Goal: Information Seeking & Learning: Learn about a topic

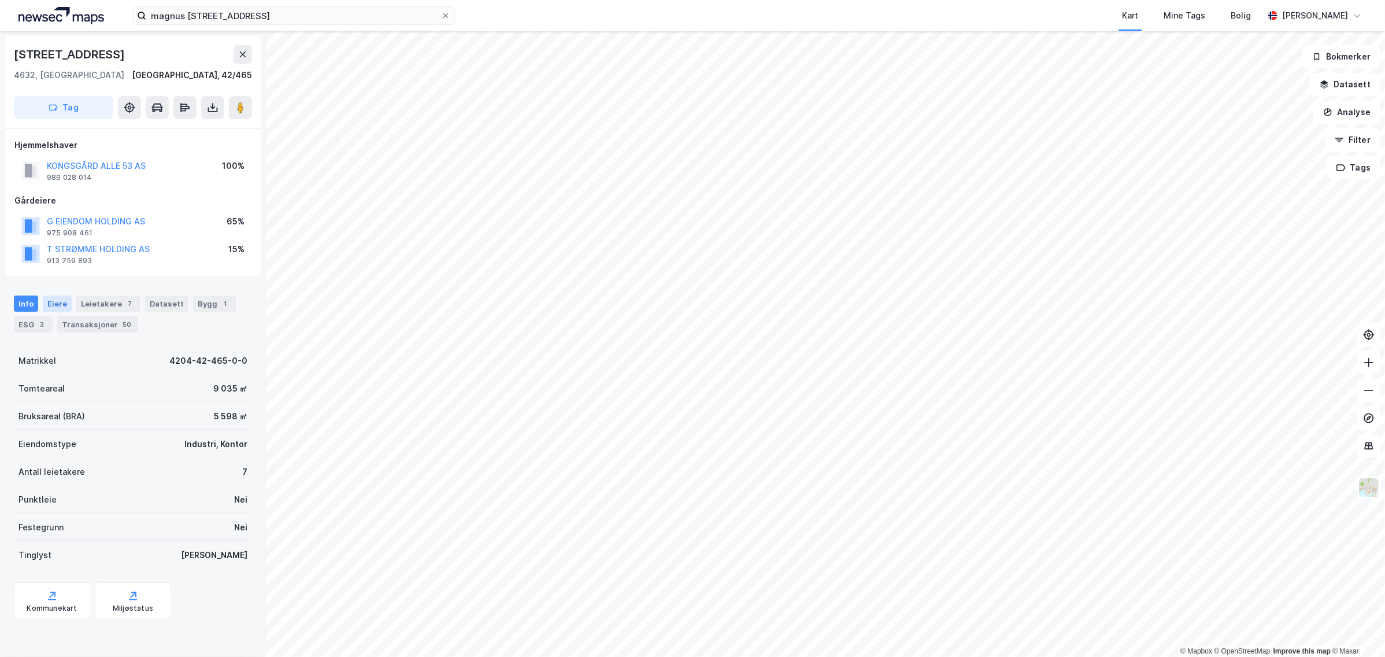
click at [65, 302] on div "Eiere" at bounding box center [57, 303] width 29 height 16
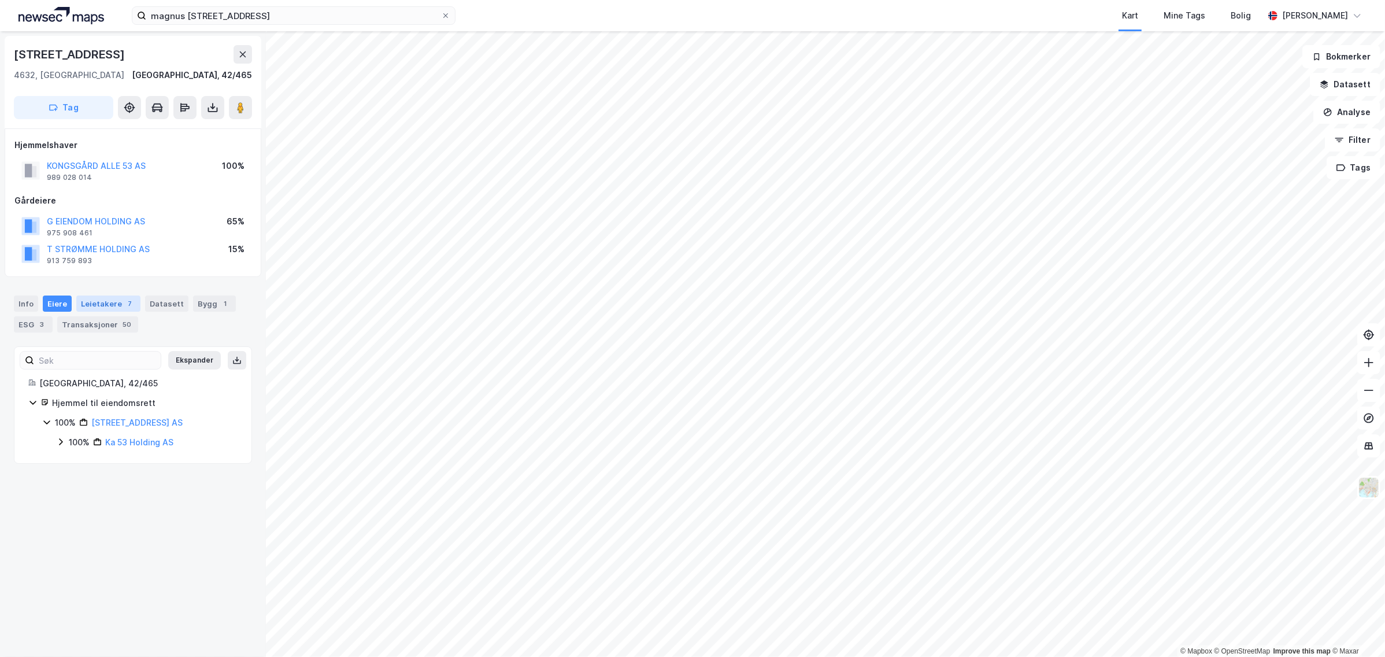
click at [112, 306] on div "Leietakere 7" at bounding box center [108, 303] width 64 height 16
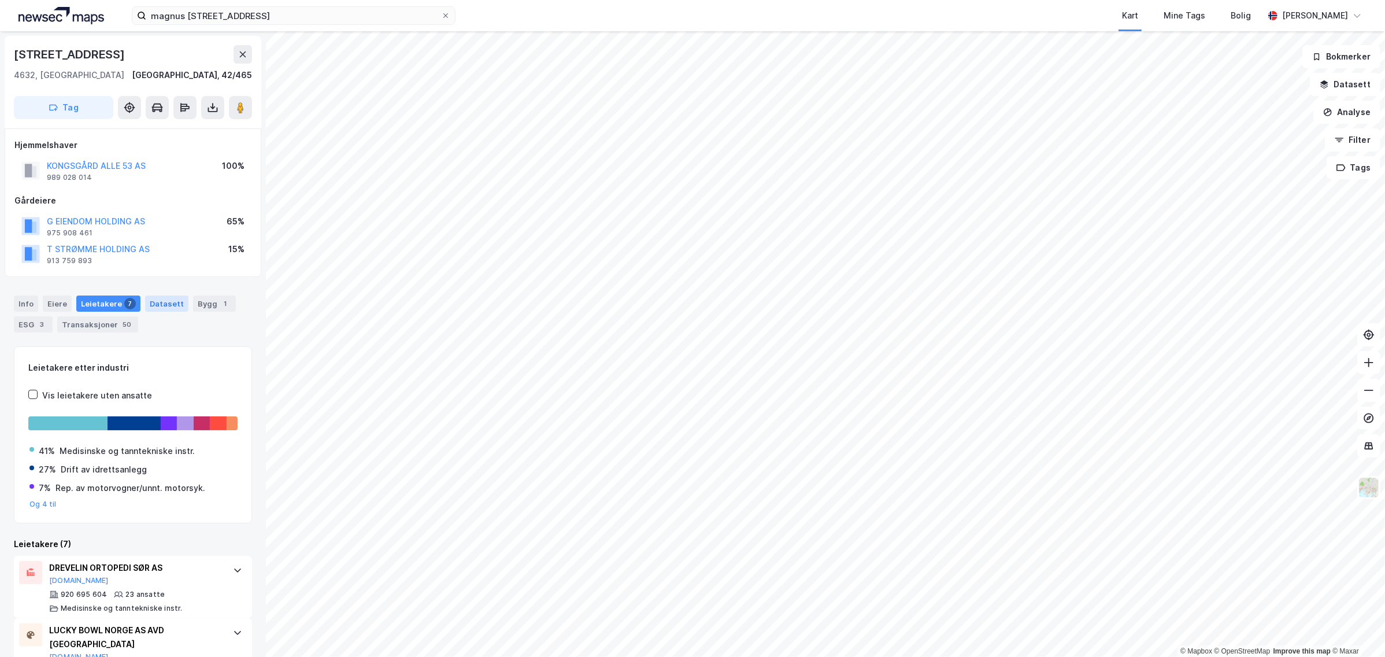
click at [157, 299] on div "Datasett" at bounding box center [166, 303] width 43 height 16
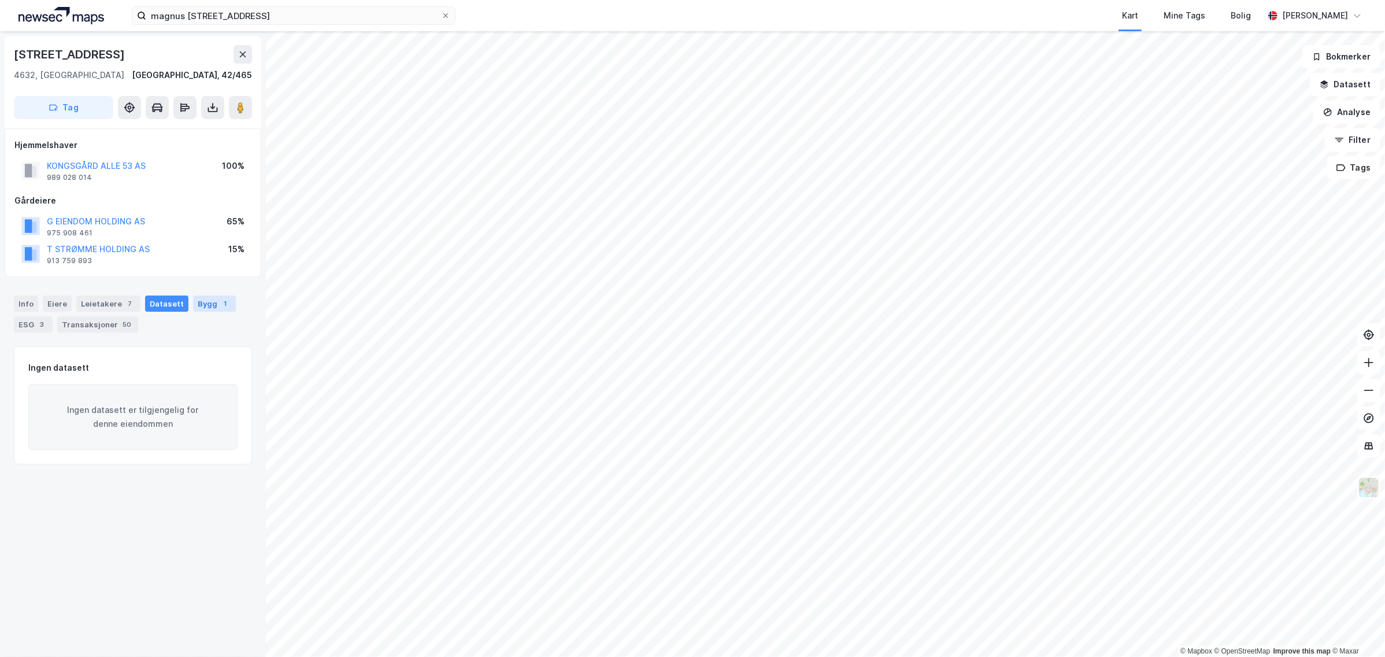
click at [209, 302] on div "Bygg 1" at bounding box center [214, 303] width 43 height 16
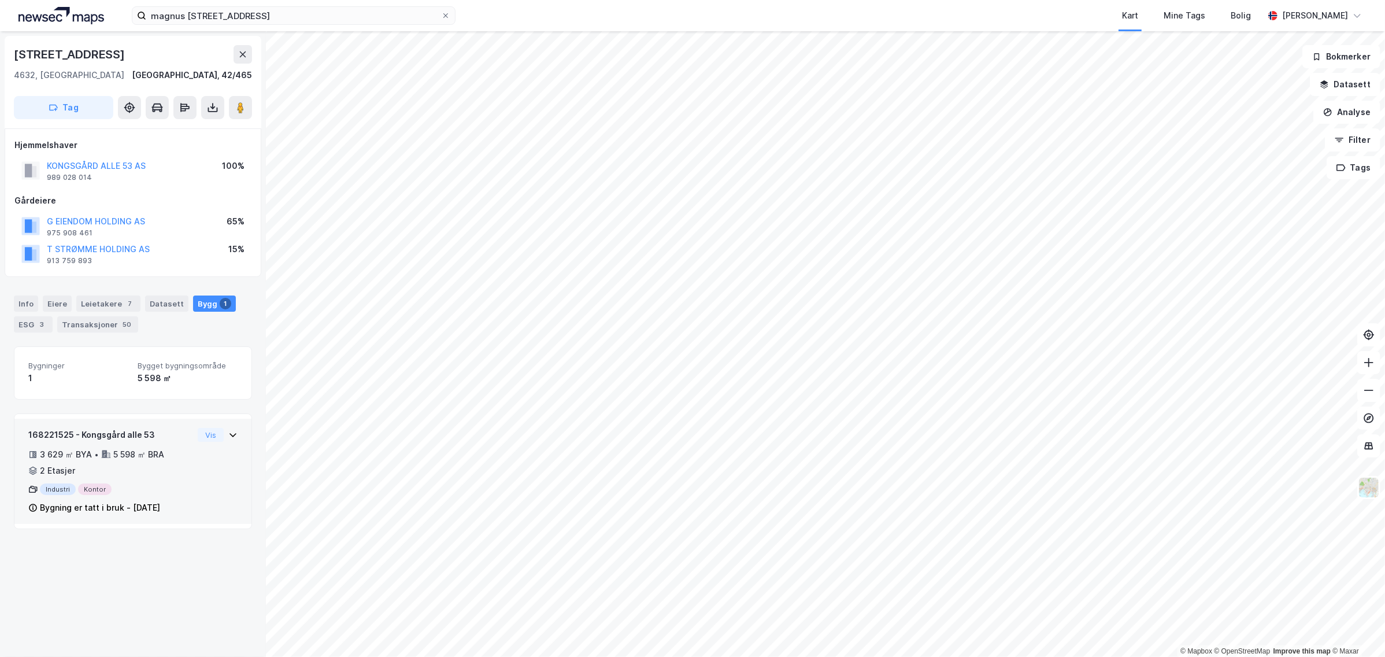
click at [228, 432] on div "168221525 - Kongsgård alle 53 3 629 ㎡ BYA • 5 598 ㎡ BRA • 2 Etasjer Industri Ko…" at bounding box center [132, 470] width 237 height 105
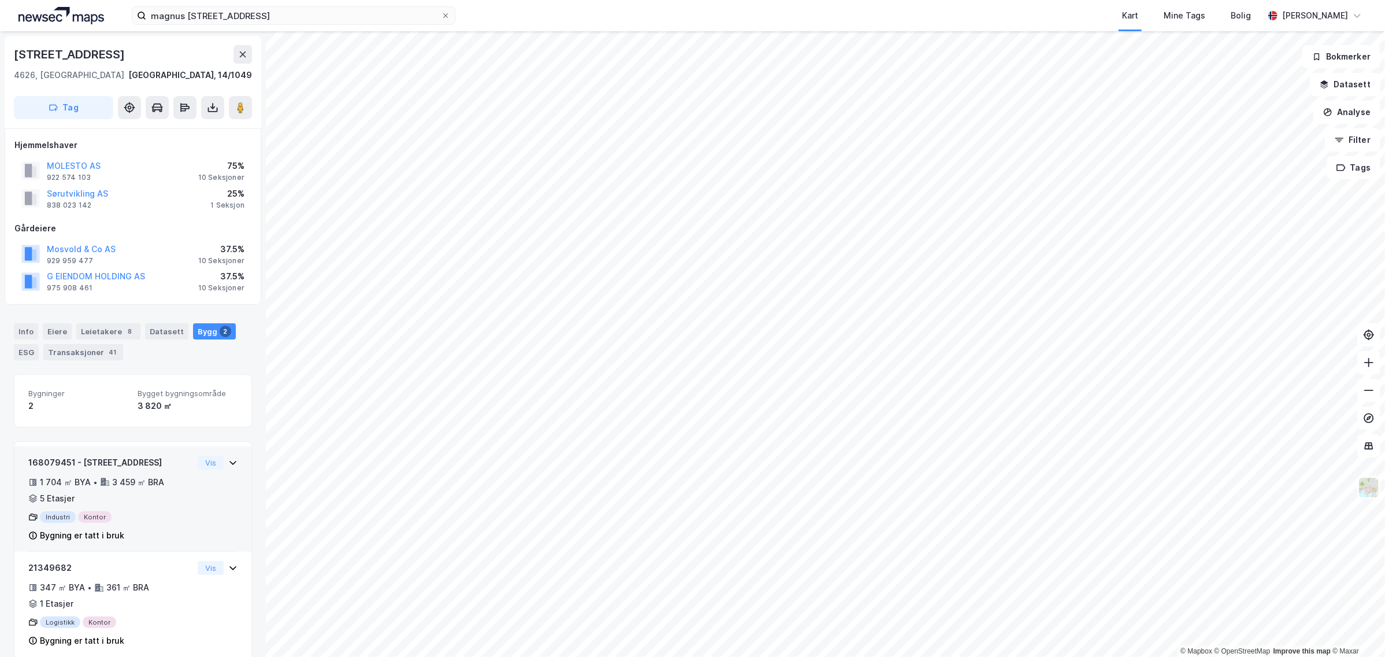
scroll to position [18, 0]
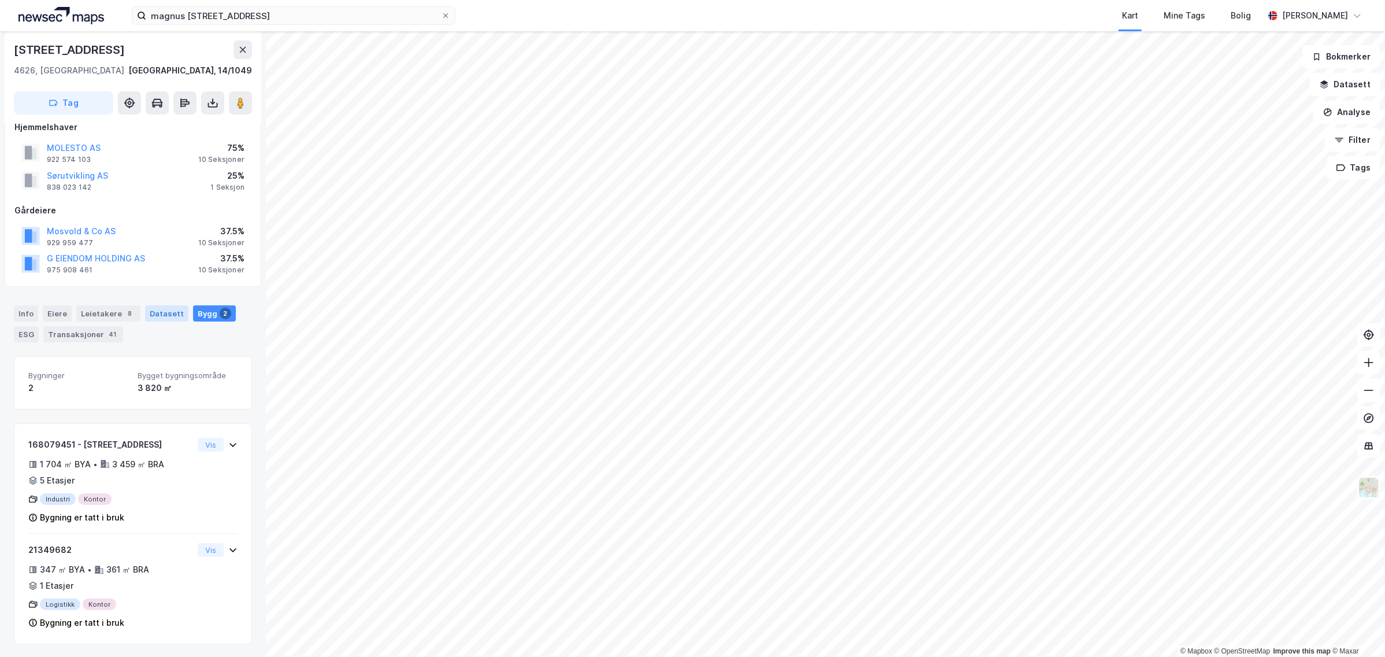
click at [165, 309] on div "Datasett" at bounding box center [166, 313] width 43 height 16
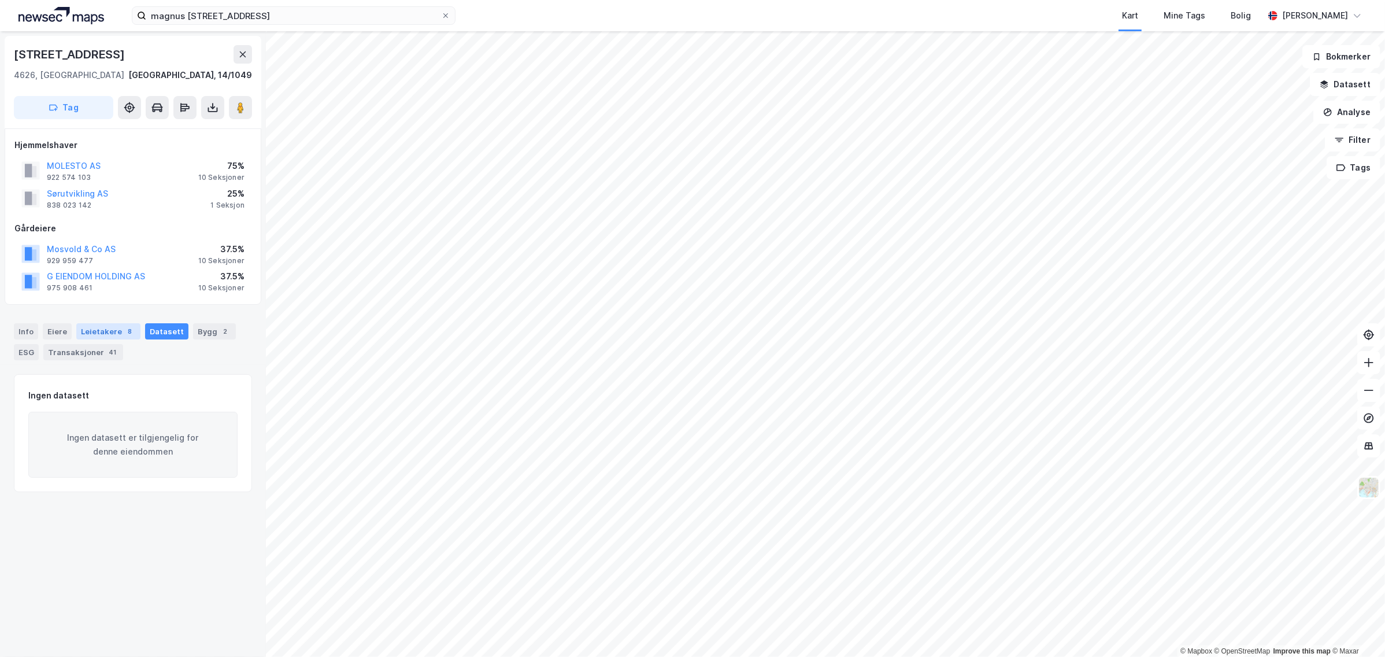
click at [98, 332] on div "Leietakere 8" at bounding box center [108, 331] width 64 height 16
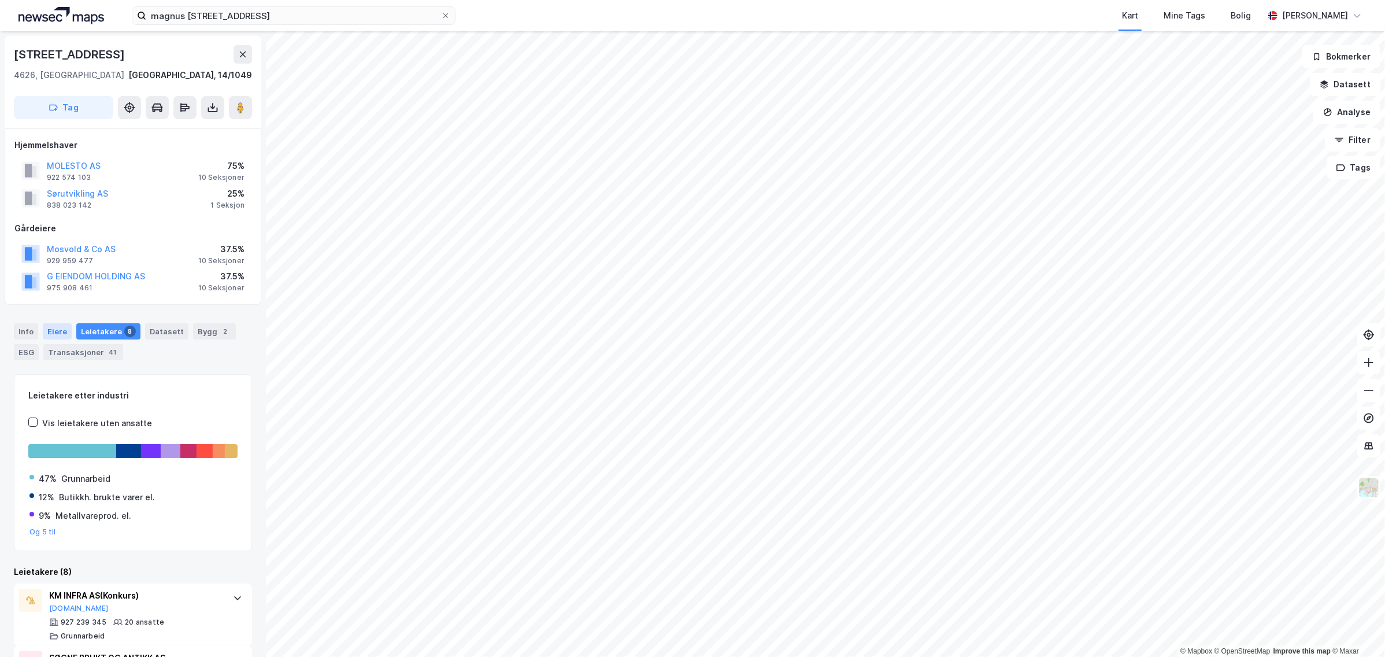
click at [59, 329] on div "Eiere" at bounding box center [57, 331] width 29 height 16
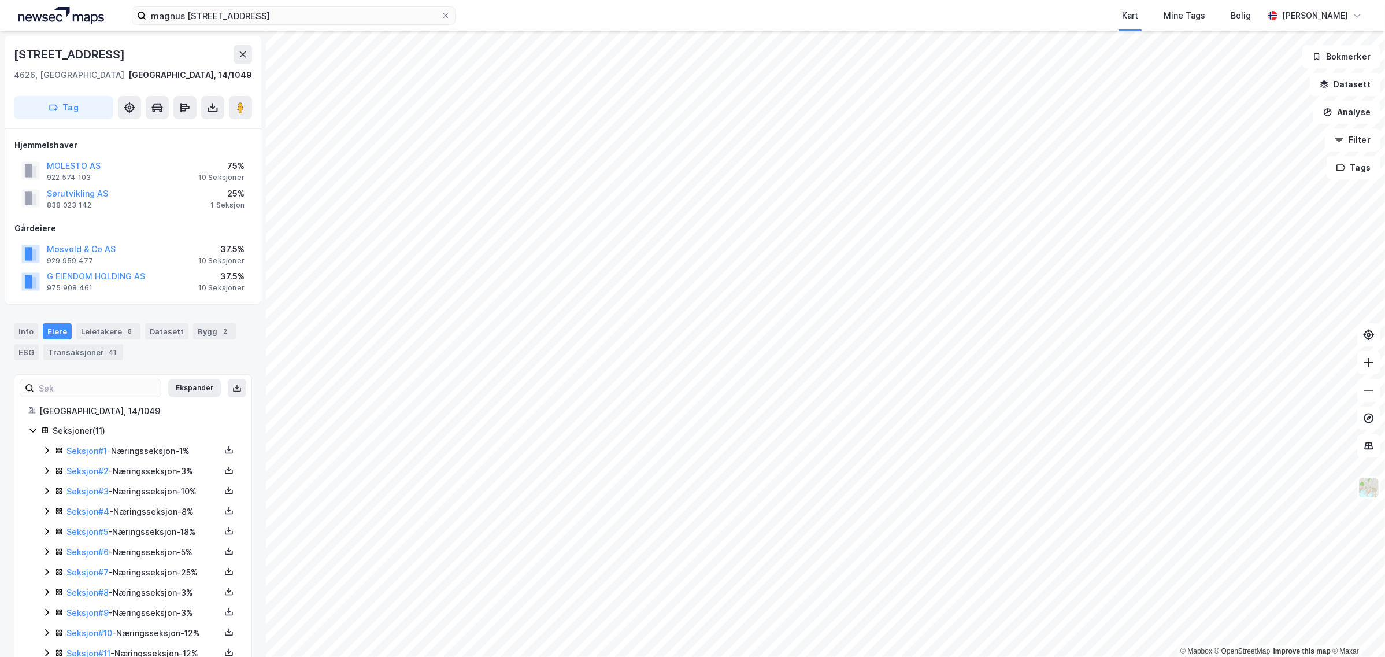
click at [7, 331] on div "Info [PERSON_NAME] 8 Datasett Bygg 2 ESG Transaksjoner 41" at bounding box center [133, 336] width 266 height 55
click at [28, 325] on div "Info" at bounding box center [26, 331] width 24 height 16
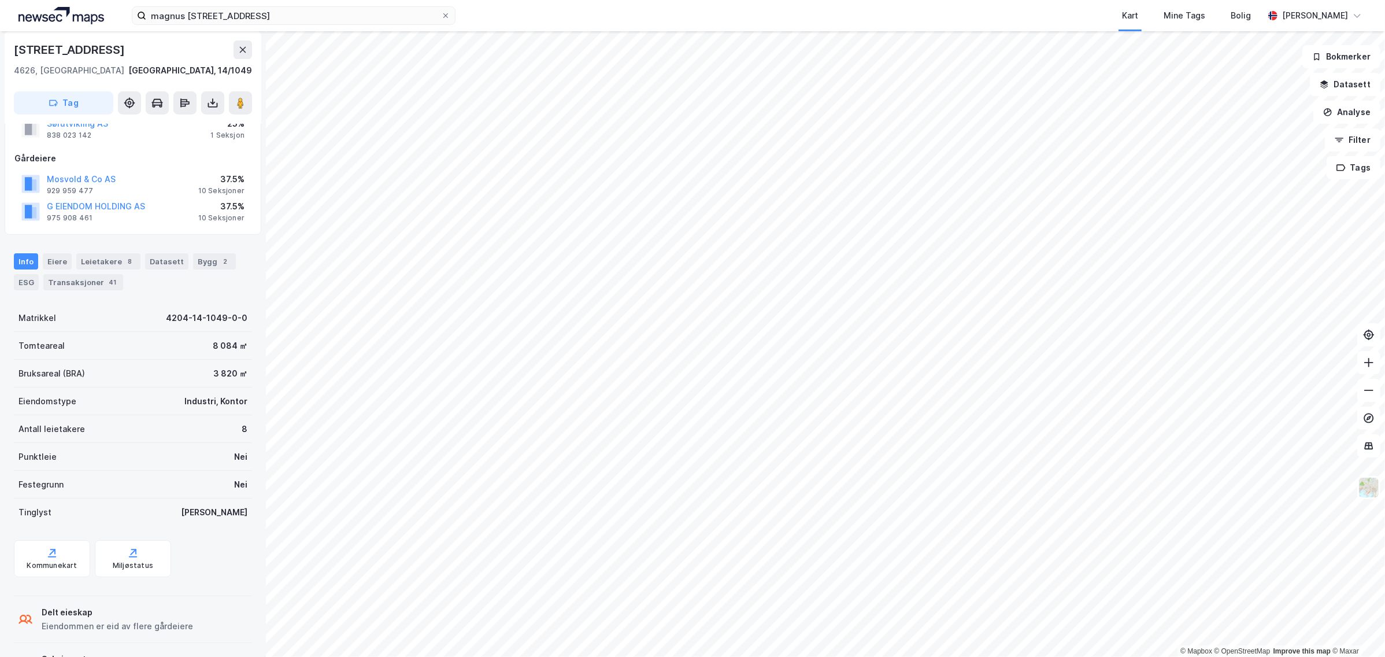
scroll to position [121, 0]
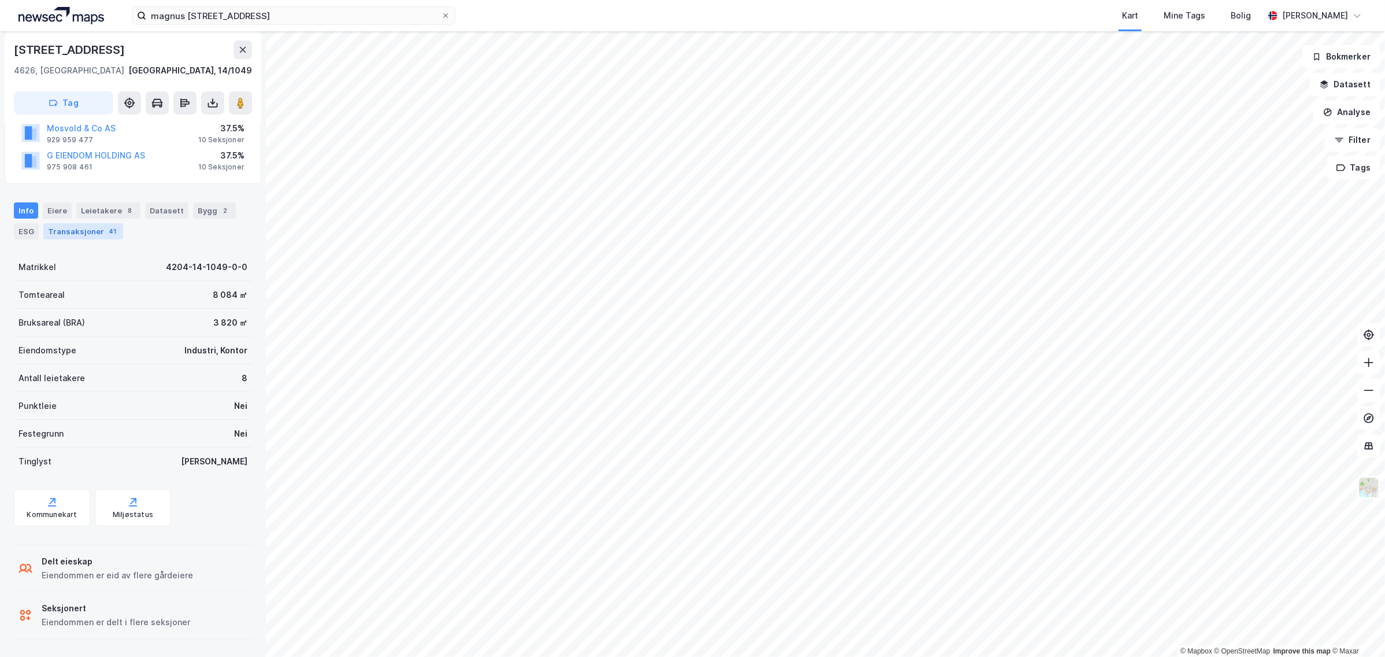
click at [68, 232] on div "Transaksjoner 41" at bounding box center [83, 231] width 80 height 16
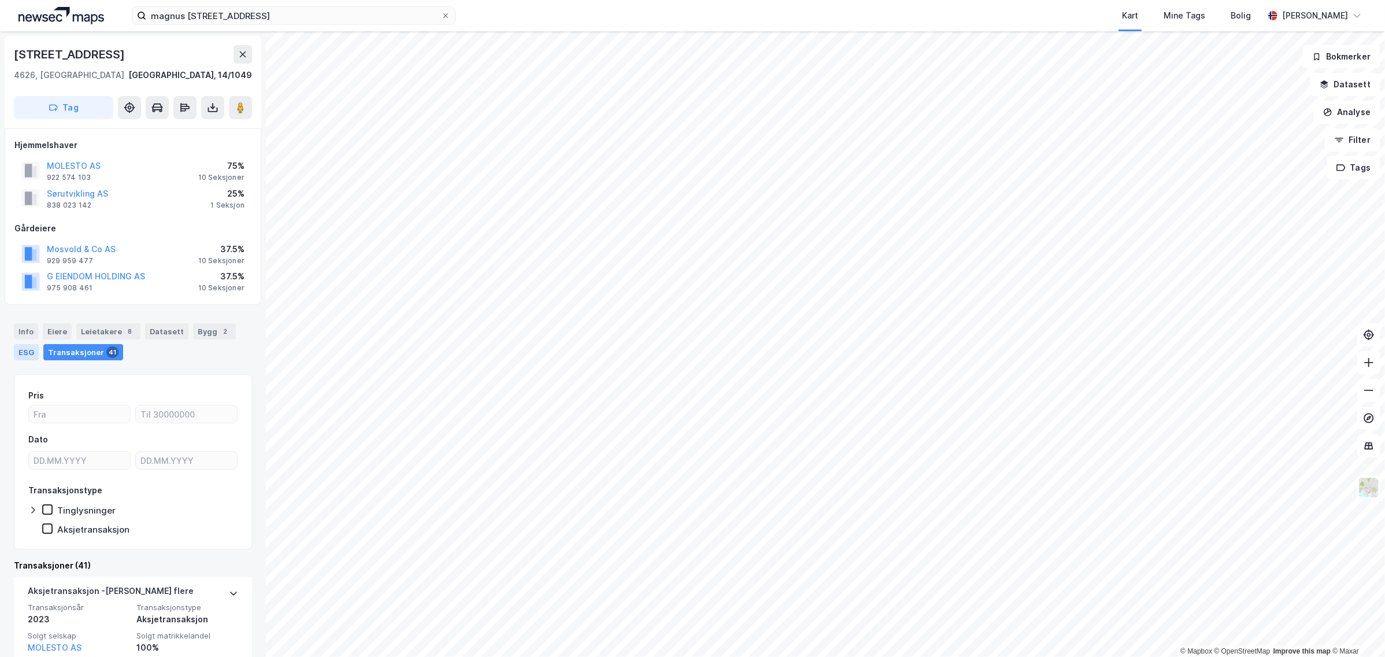
click at [26, 350] on div "ESG" at bounding box center [26, 352] width 25 height 16
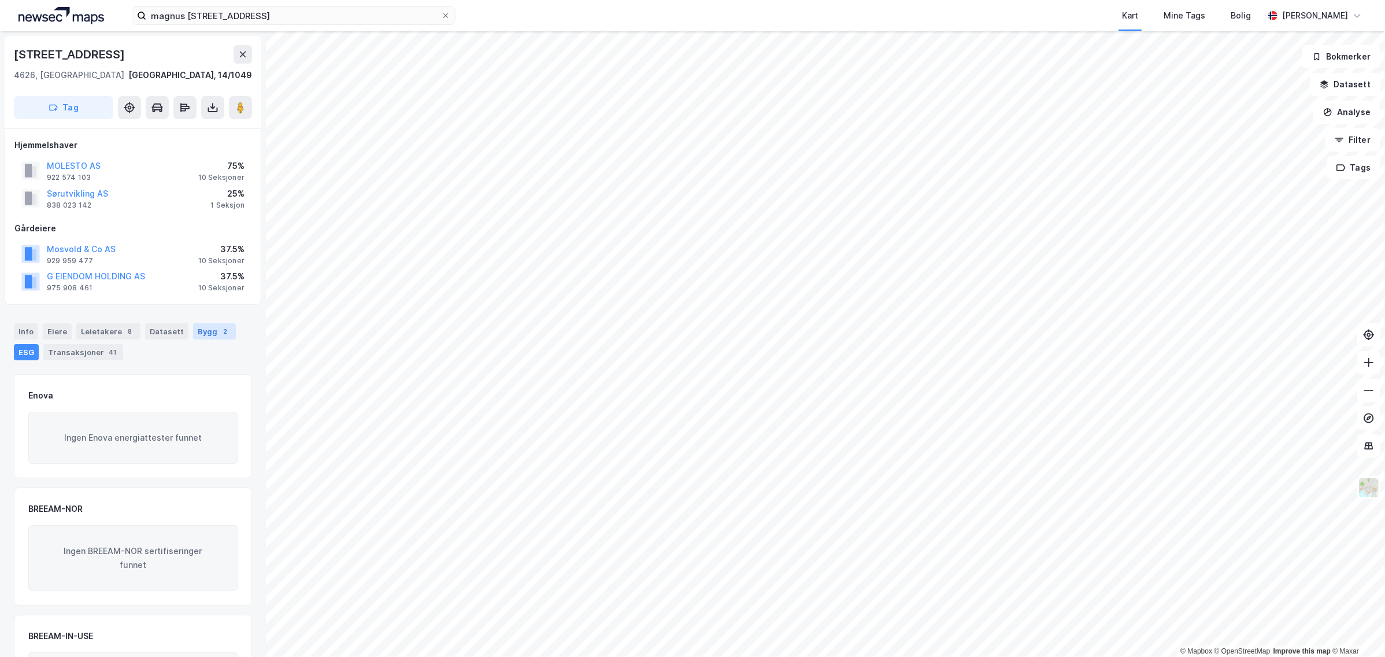
click at [206, 331] on div "Bygg 2" at bounding box center [214, 331] width 43 height 16
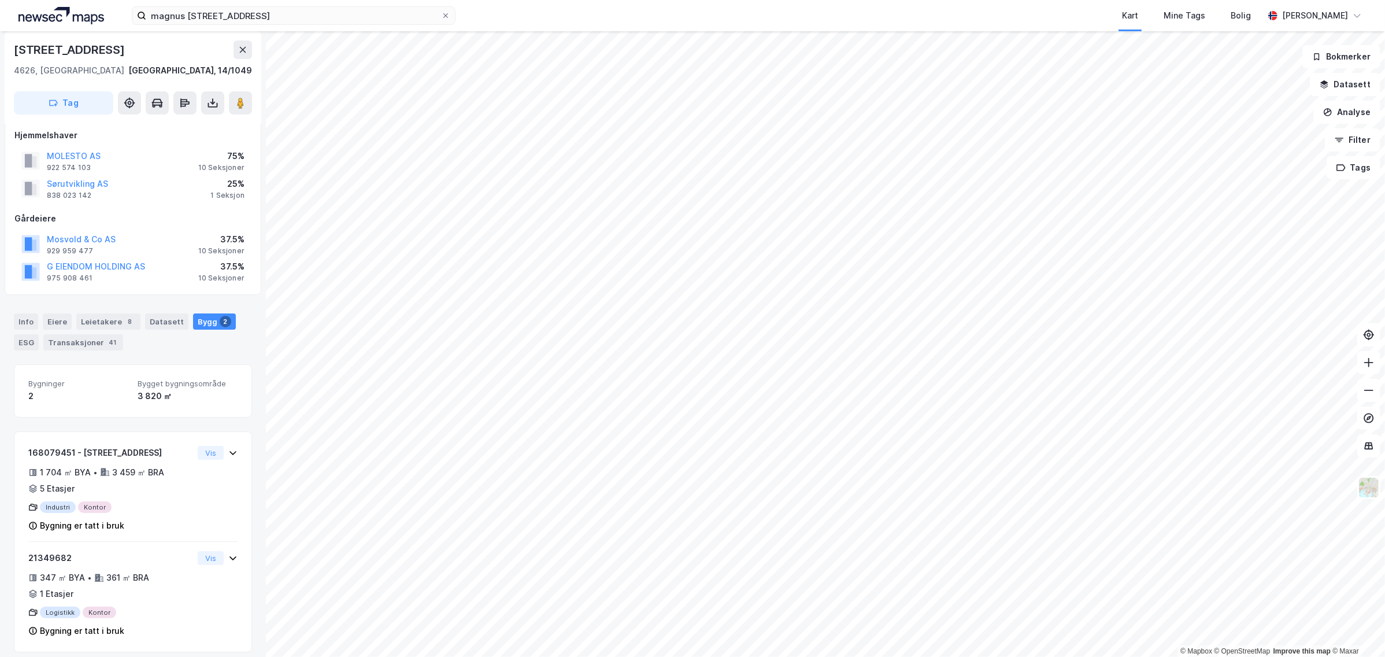
scroll to position [18, 0]
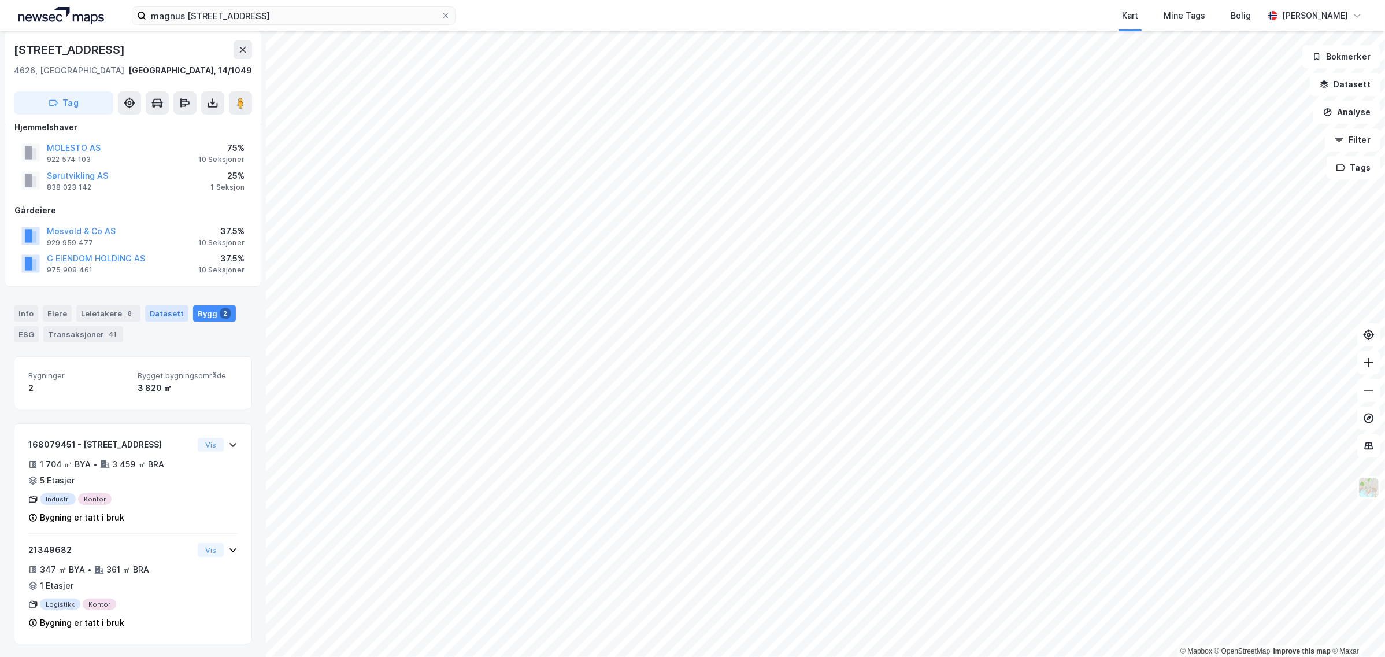
click at [158, 309] on div "Datasett" at bounding box center [166, 313] width 43 height 16
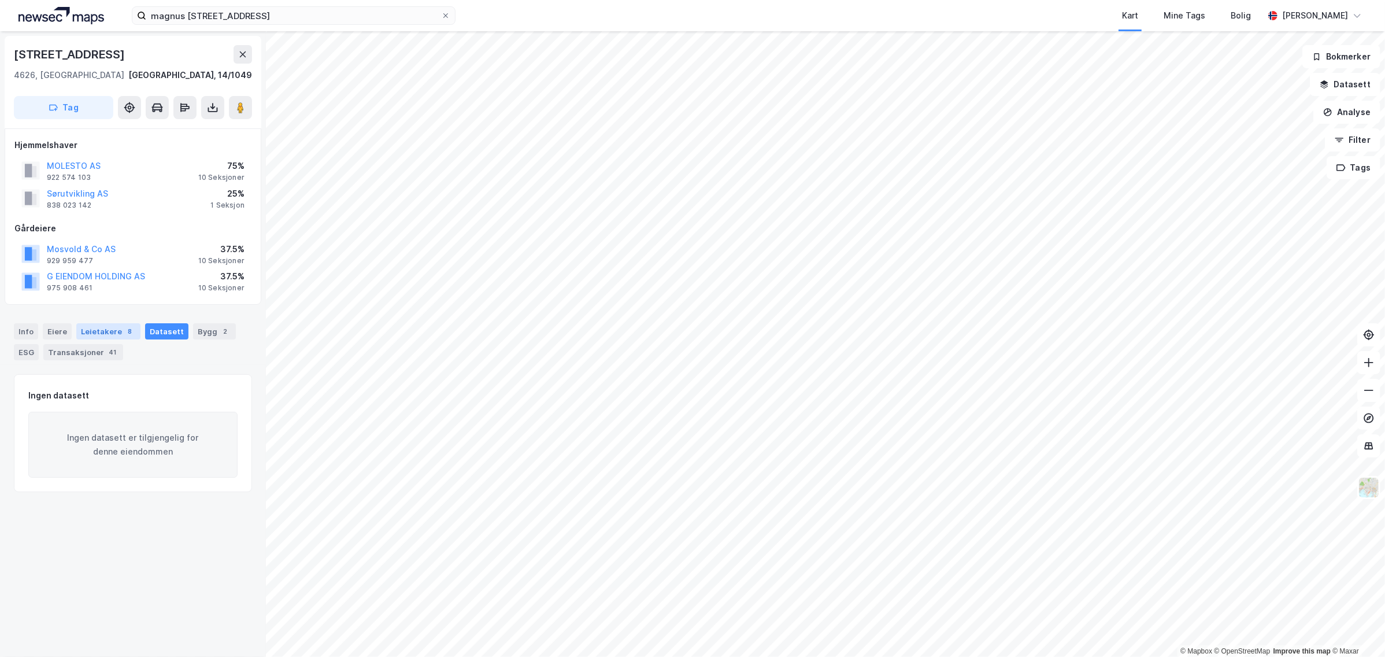
click at [100, 336] on div "Leietakere 8" at bounding box center [108, 331] width 64 height 16
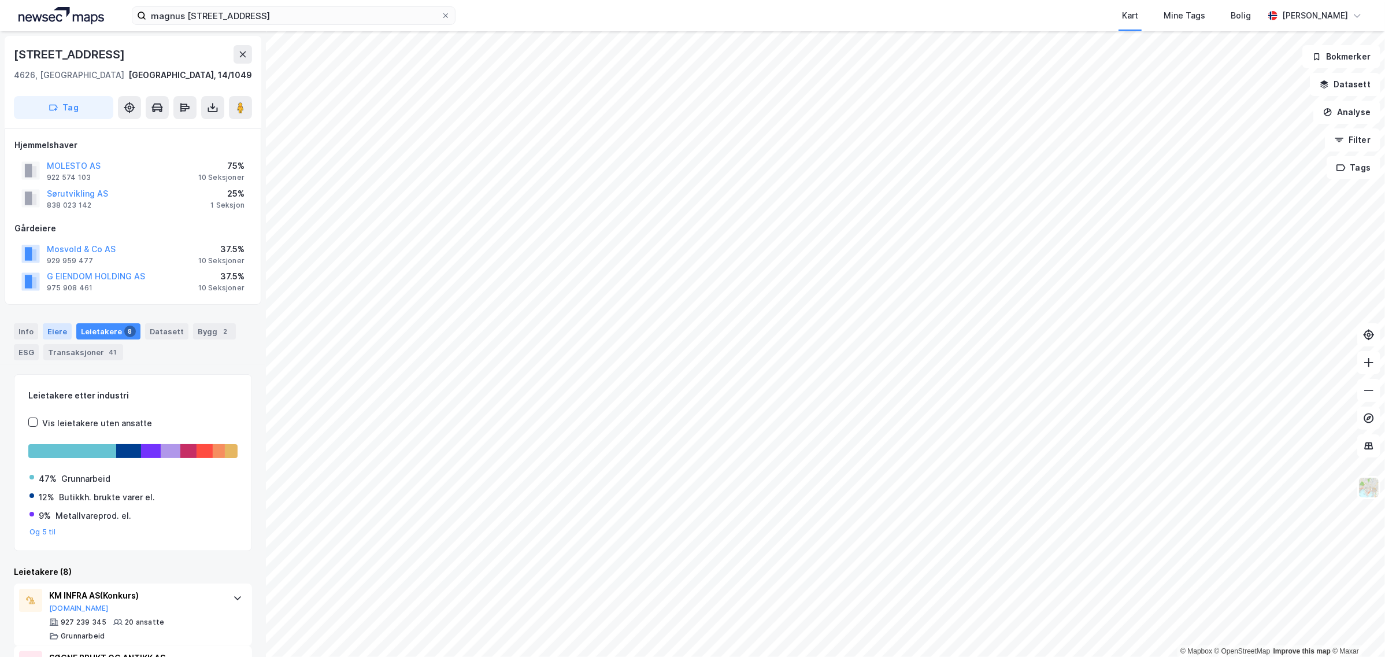
click at [54, 335] on div "Eiere" at bounding box center [57, 331] width 29 height 16
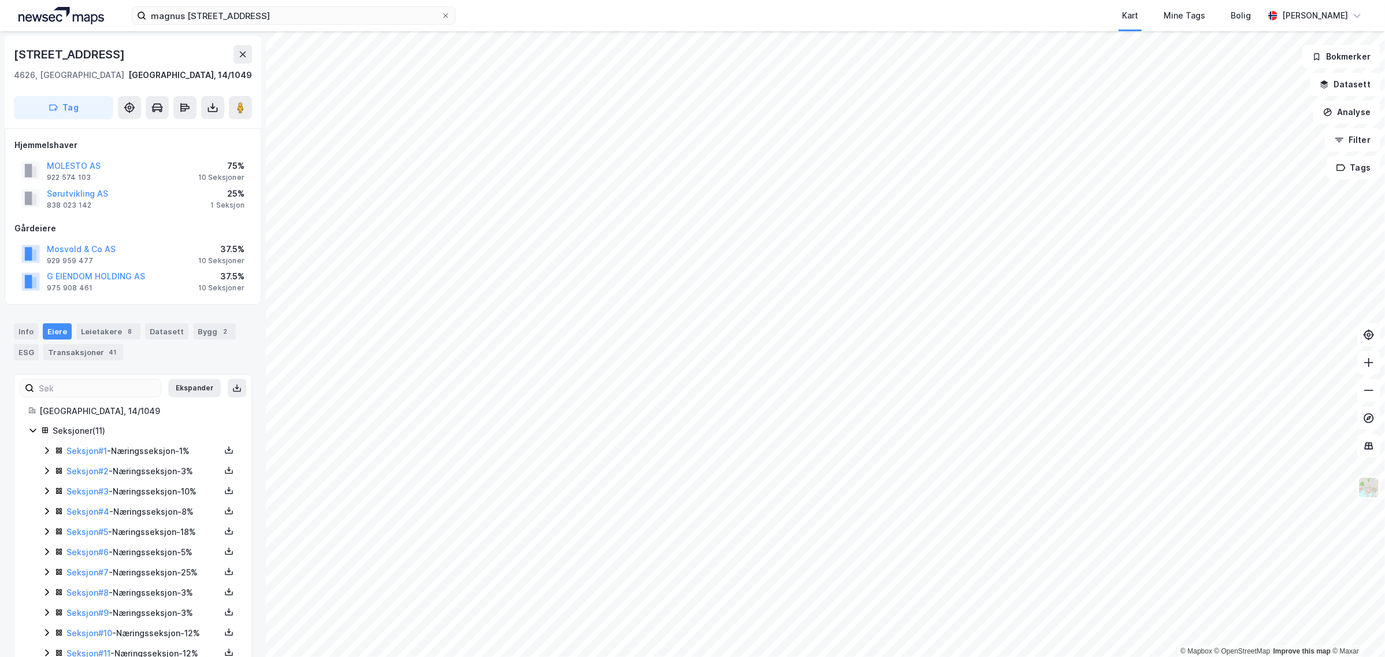
scroll to position [34, 0]
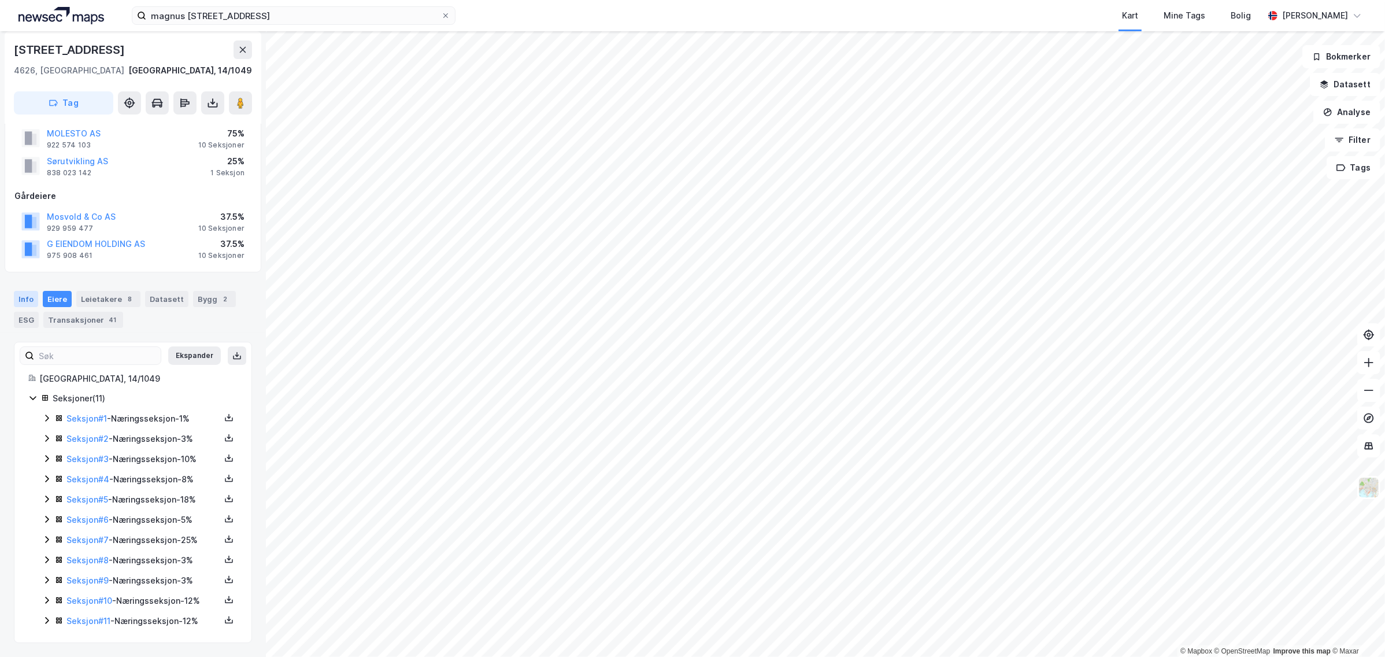
click at [31, 297] on div "Info" at bounding box center [26, 299] width 24 height 16
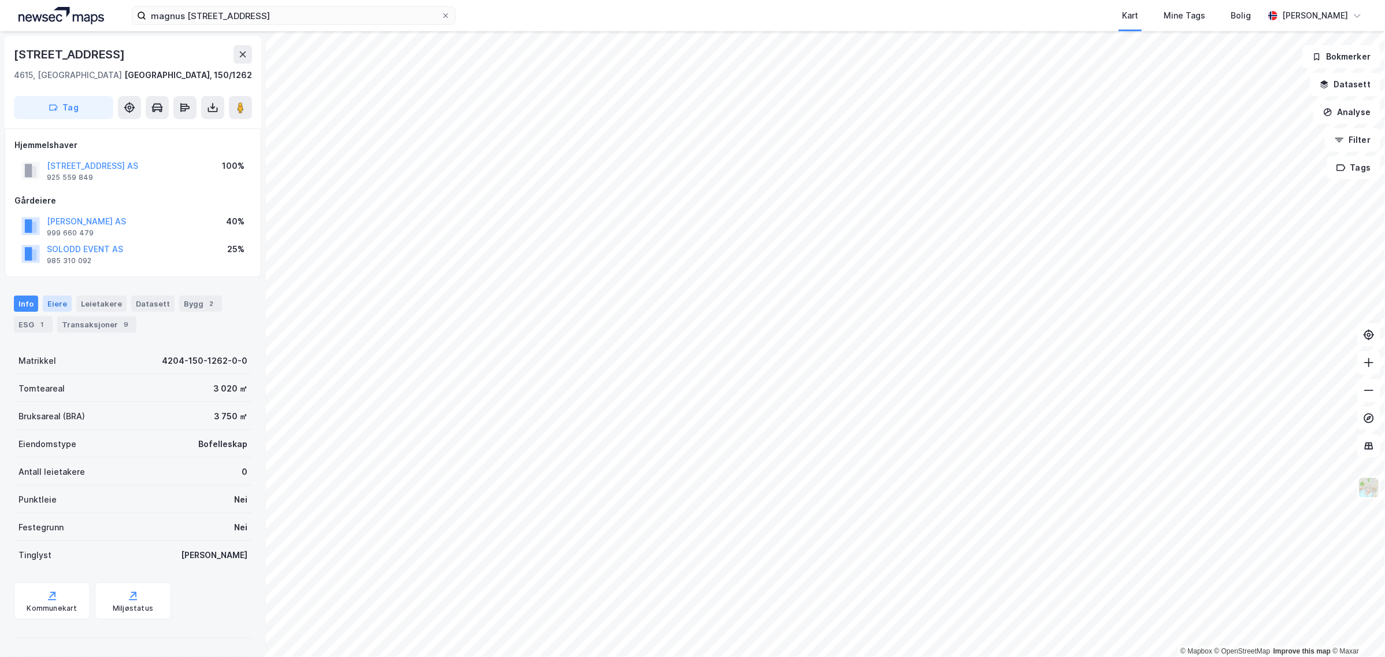
click at [52, 303] on div "Eiere" at bounding box center [57, 303] width 29 height 16
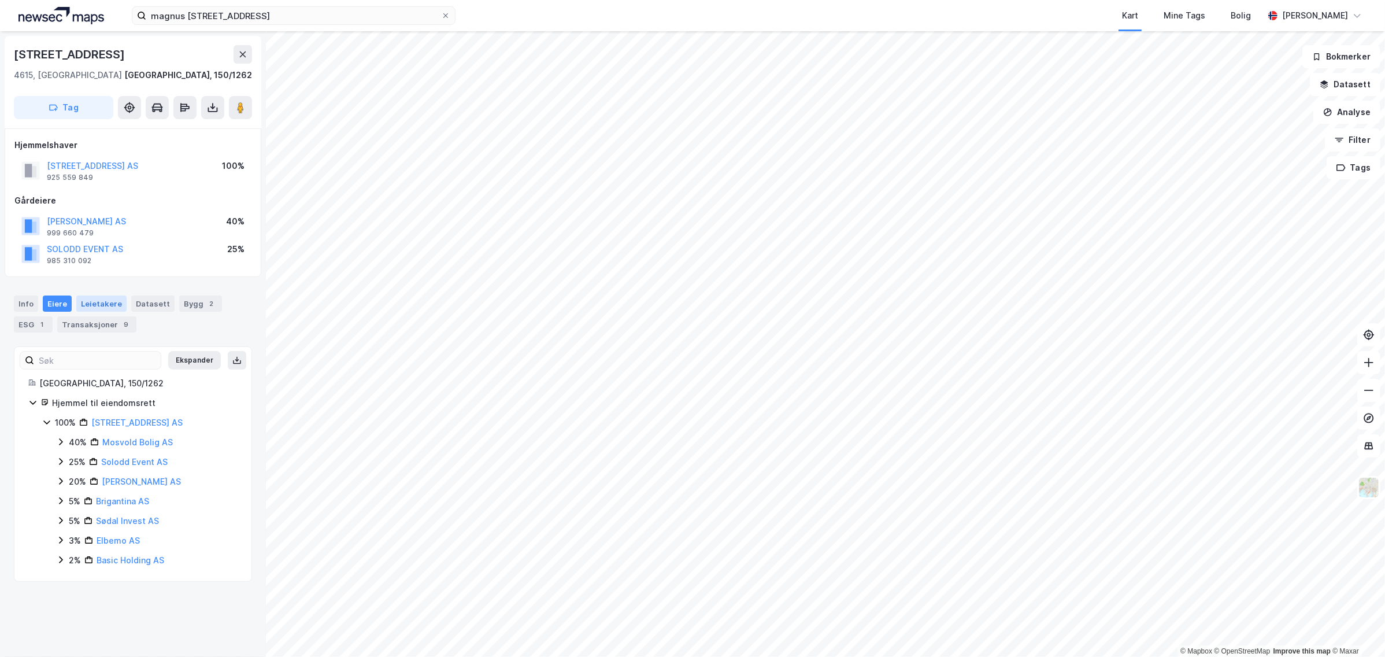
click at [90, 307] on div "Leietakere" at bounding box center [101, 303] width 50 height 16
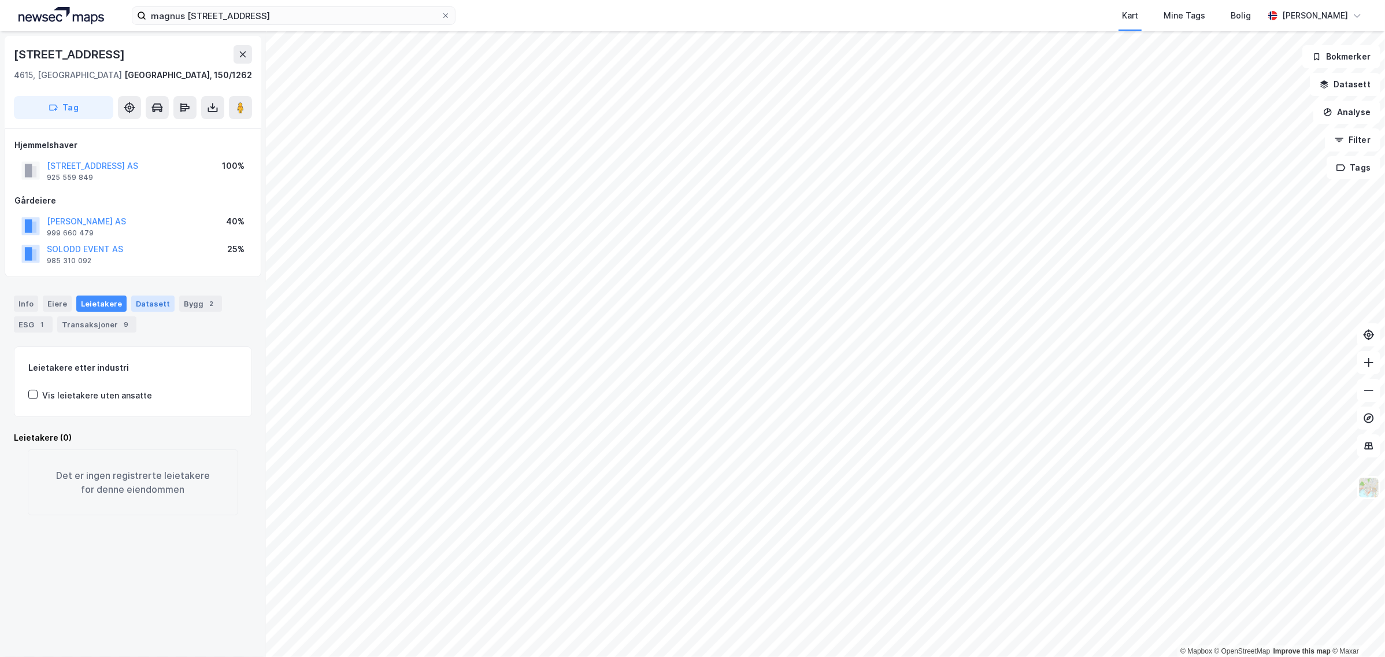
click at [133, 309] on div "Datasett" at bounding box center [152, 303] width 43 height 16
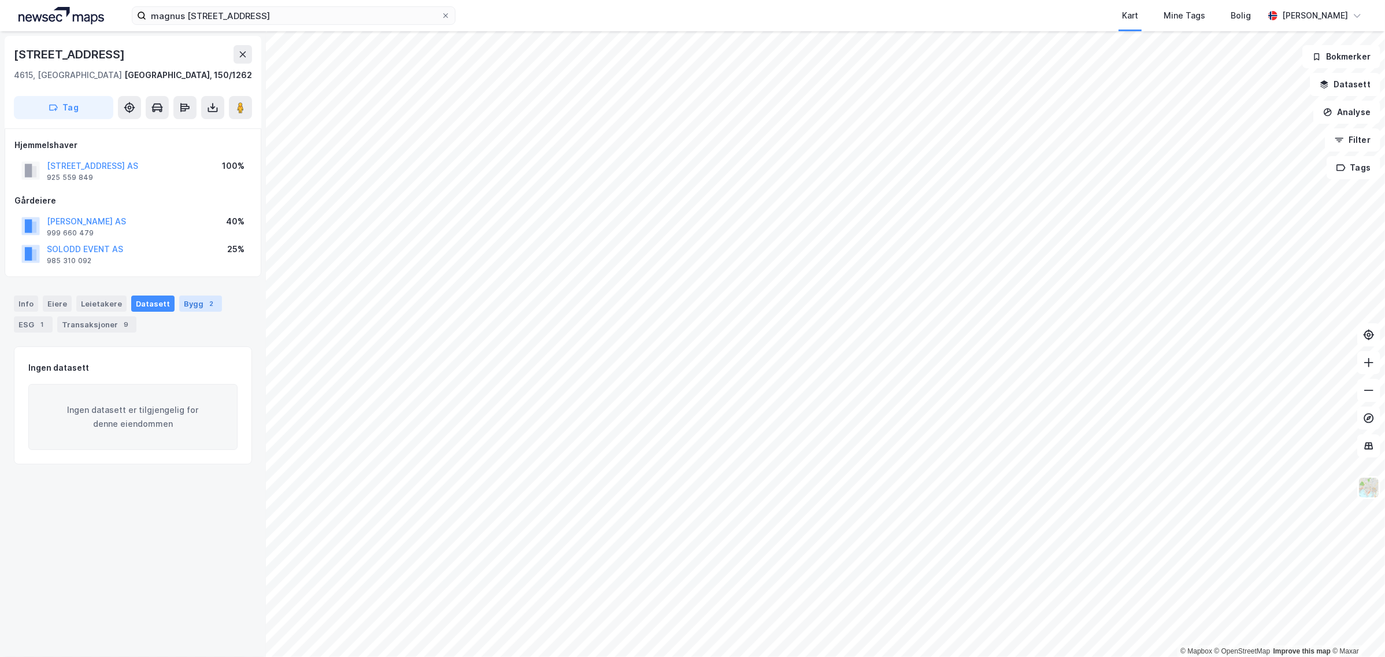
click at [183, 300] on div "Bygg 2" at bounding box center [200, 303] width 43 height 16
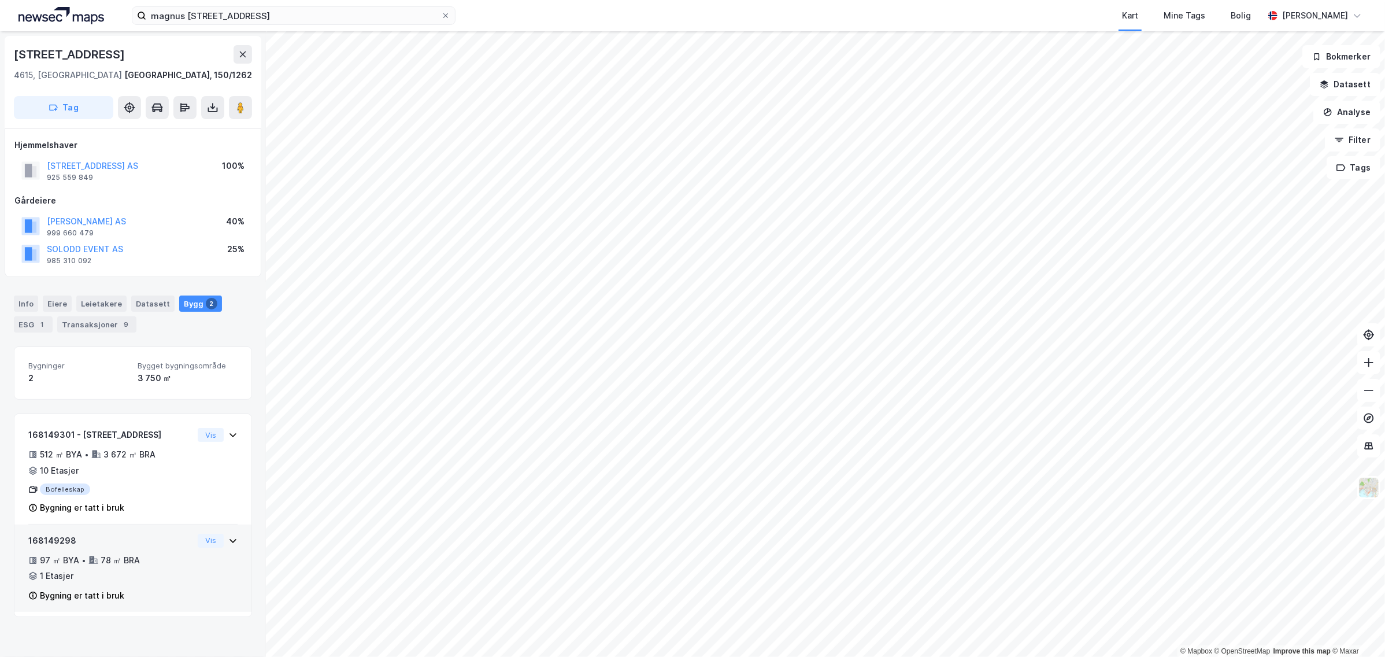
click at [75, 592] on div "Bygning er tatt i bruk" at bounding box center [82, 595] width 84 height 14
click at [33, 328] on div "ESG 1" at bounding box center [33, 324] width 39 height 16
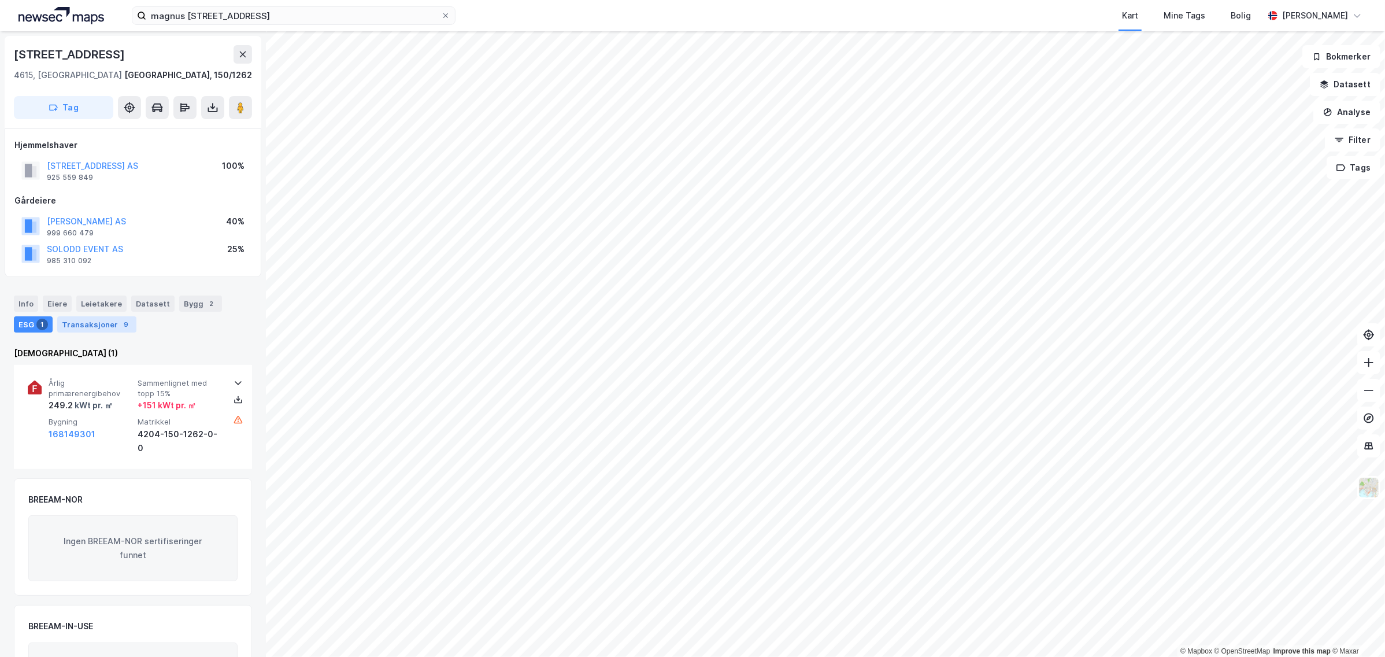
click at [95, 323] on div "Transaksjoner 9" at bounding box center [96, 324] width 79 height 16
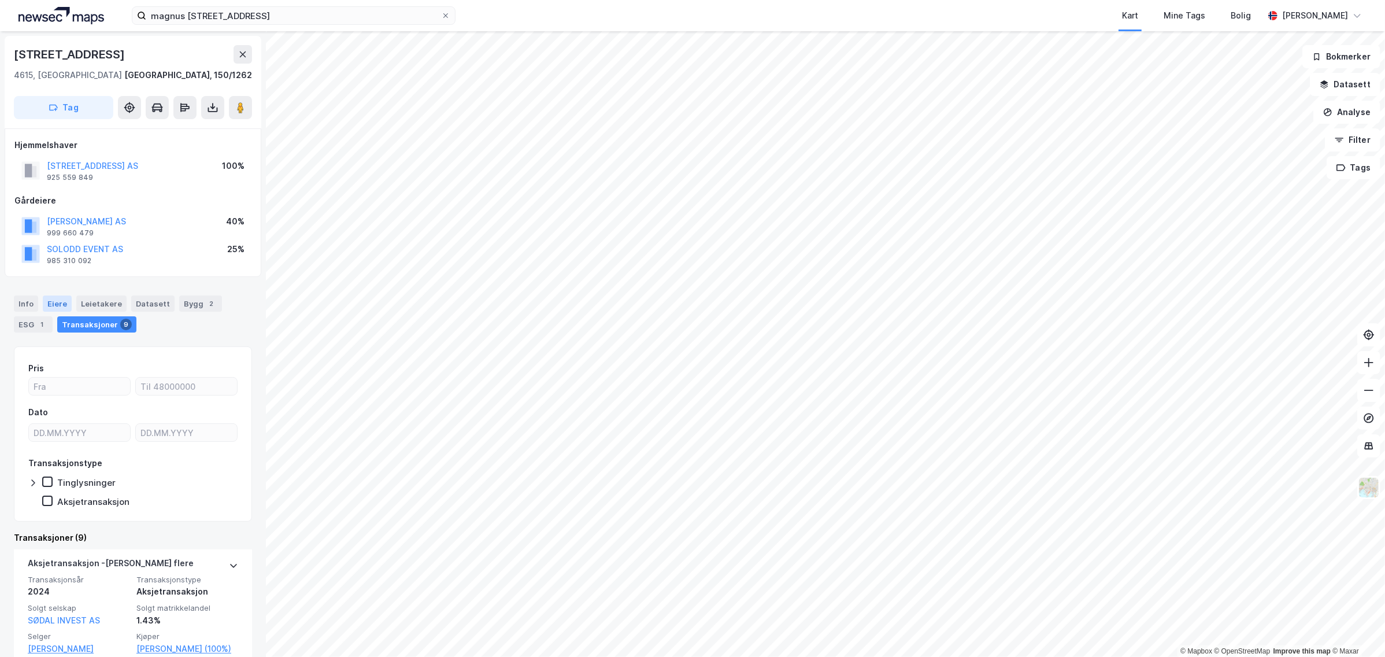
click at [47, 302] on div "Eiere" at bounding box center [57, 303] width 29 height 16
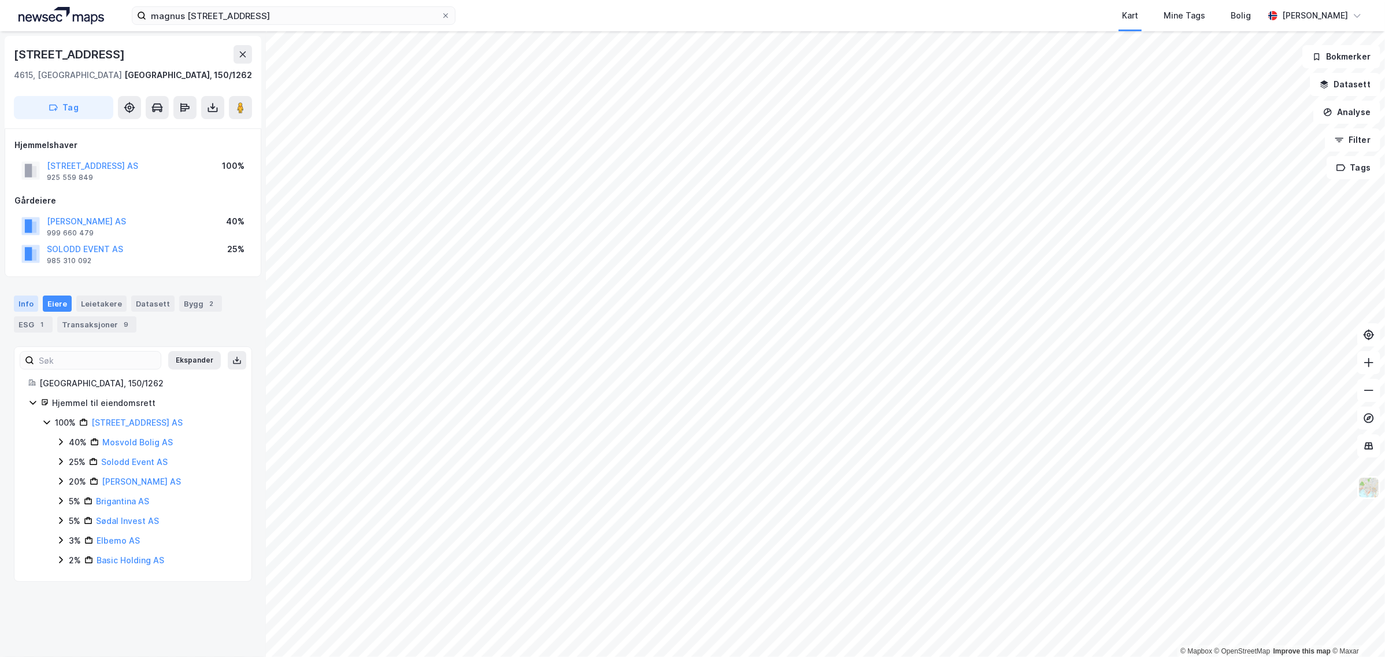
click at [26, 305] on div "Info" at bounding box center [26, 303] width 24 height 16
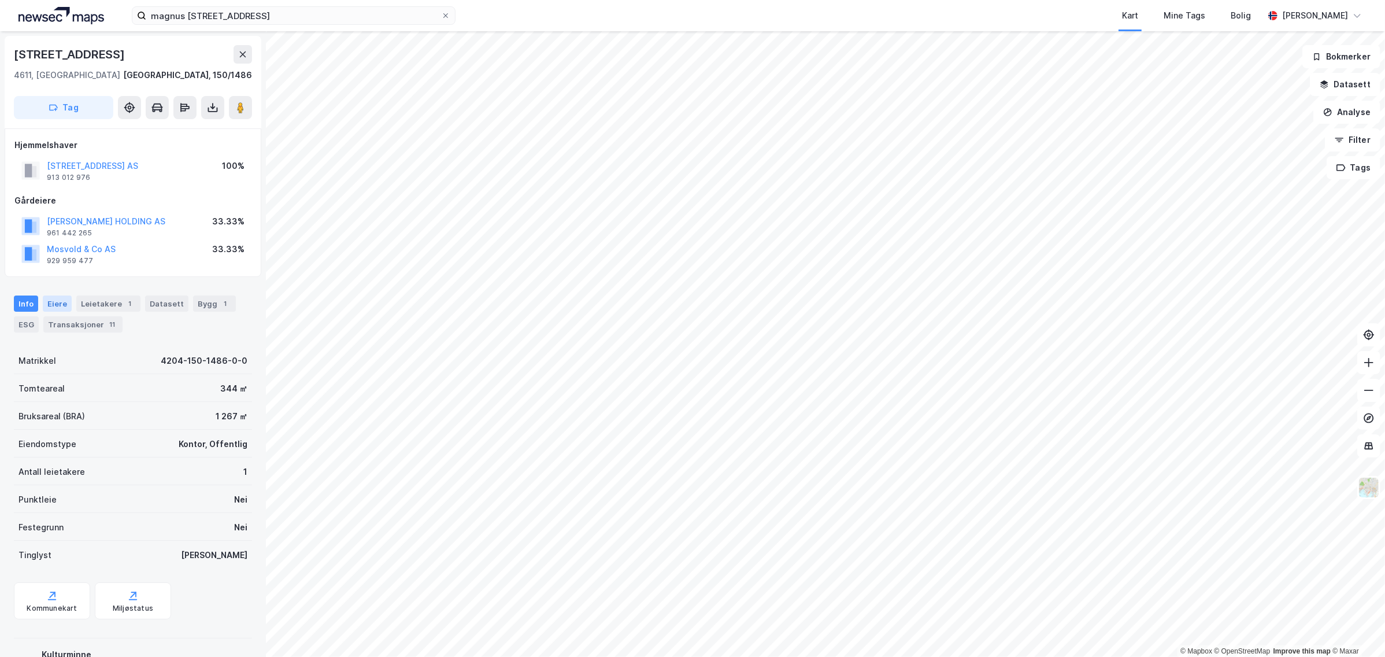
click at [53, 306] on div "Eiere" at bounding box center [57, 303] width 29 height 16
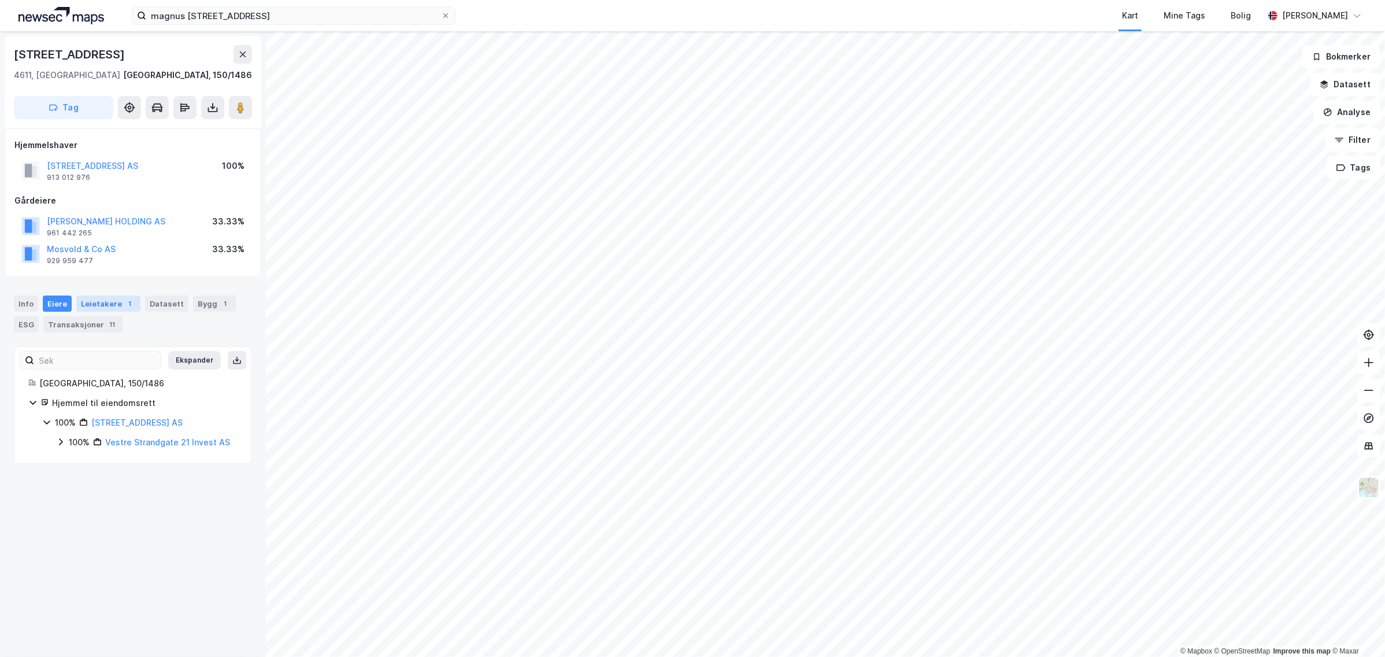
click at [84, 301] on div "Leietakere 1" at bounding box center [108, 303] width 64 height 16
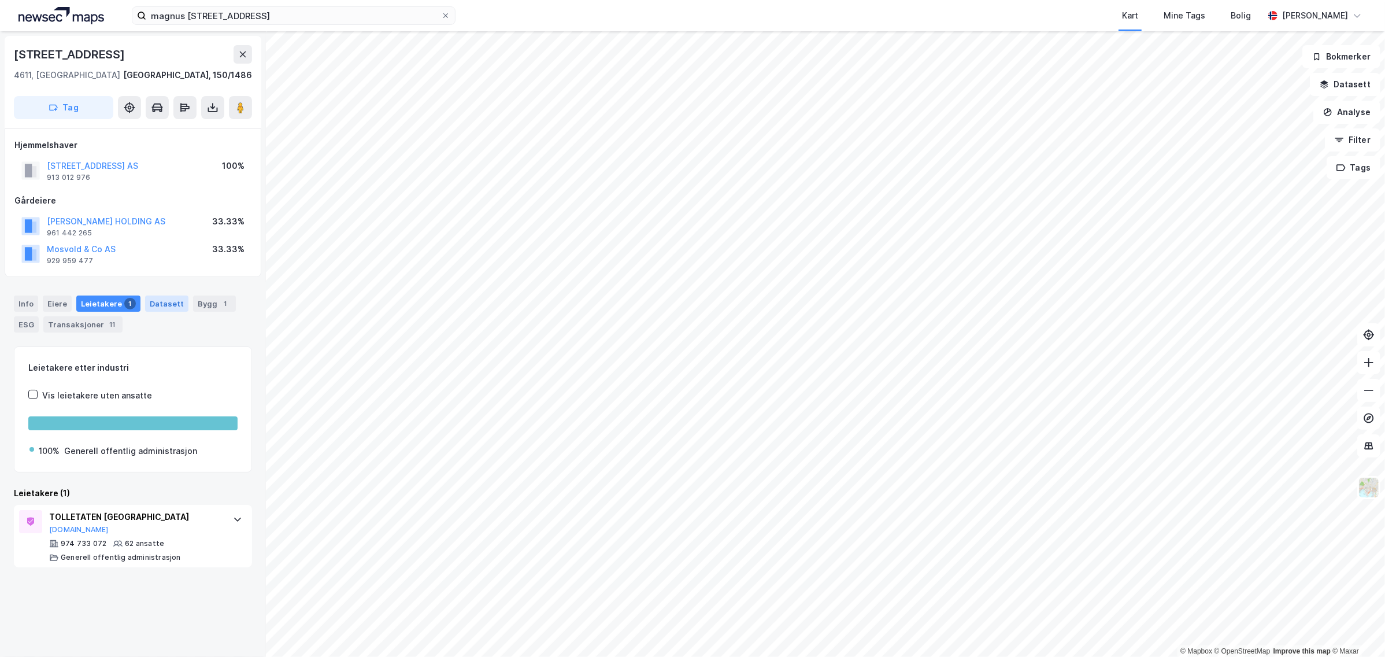
click at [156, 298] on div "Datasett" at bounding box center [166, 303] width 43 height 16
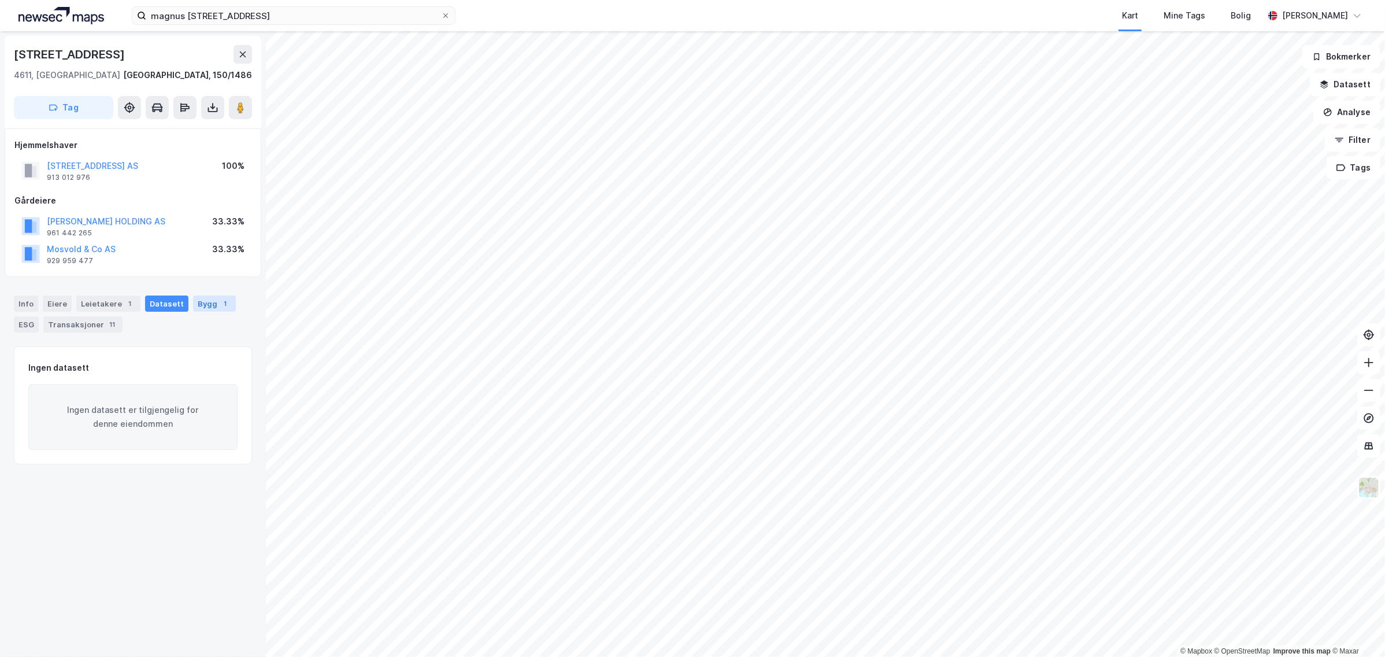
click at [209, 301] on div "Bygg 1" at bounding box center [214, 303] width 43 height 16
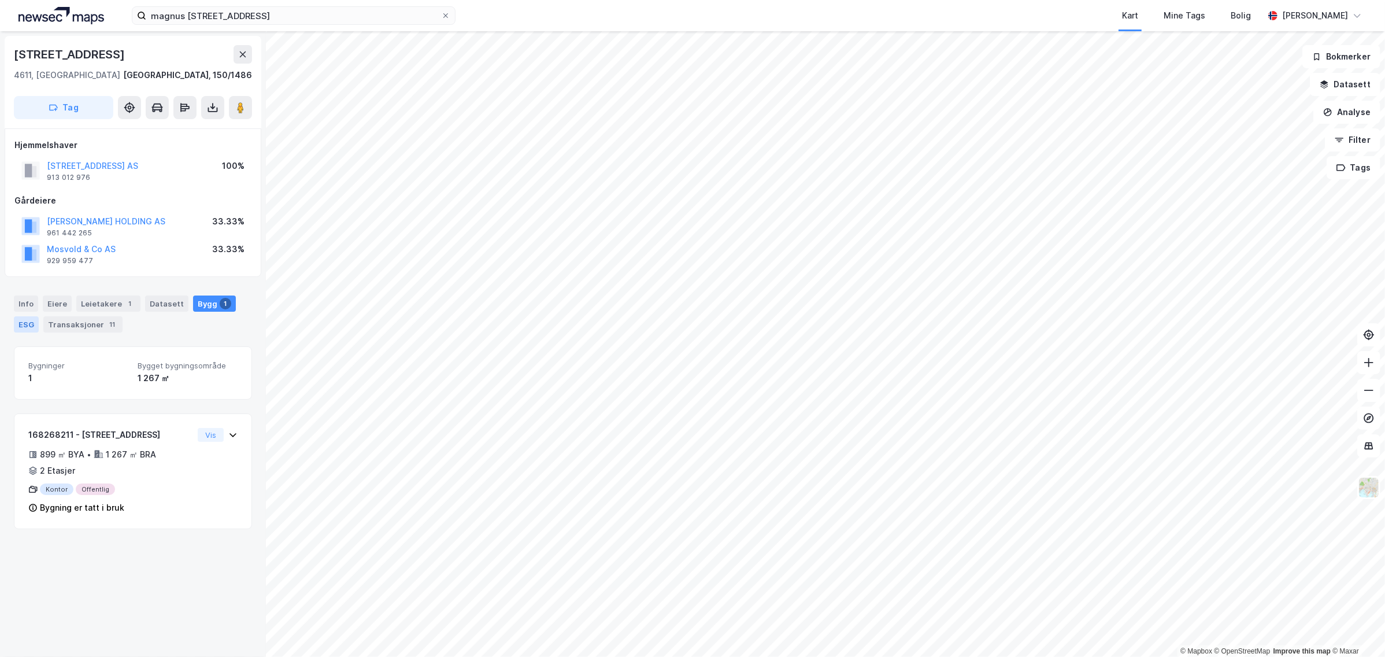
click at [23, 327] on div "ESG" at bounding box center [26, 324] width 25 height 16
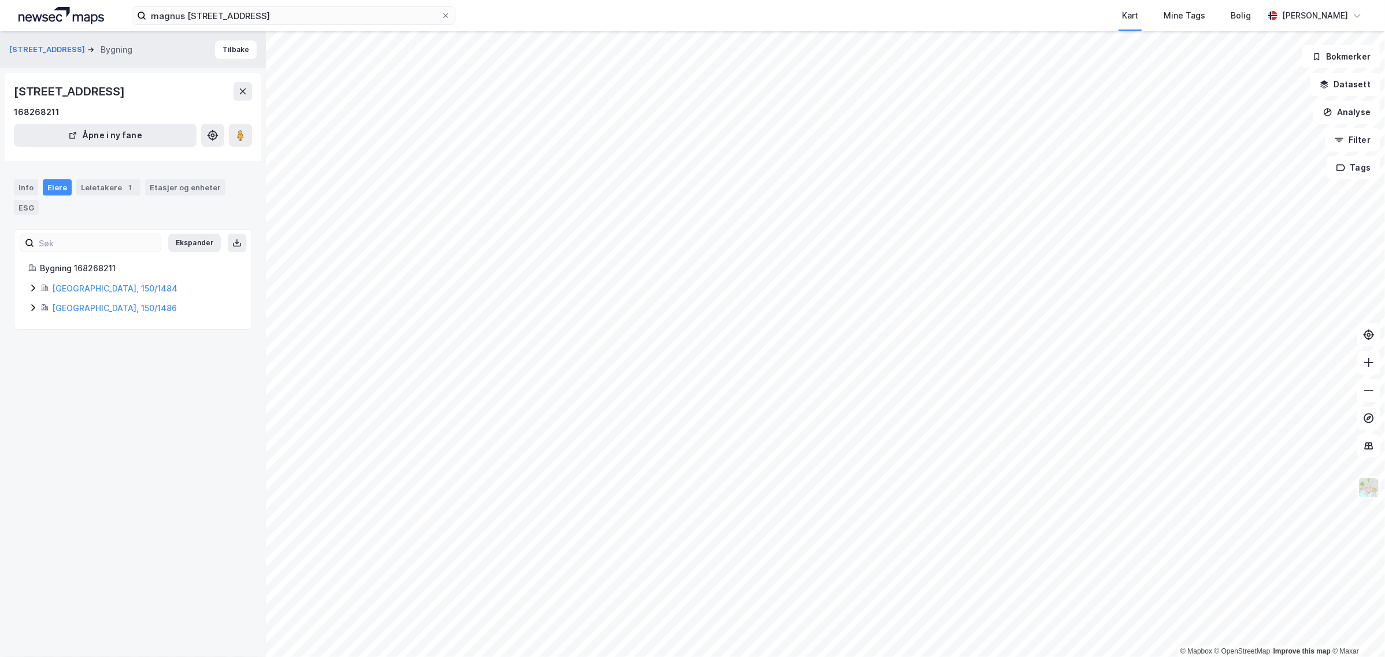
click at [1147, 0] on html "magnus [STREET_ADDRESS] Kart Mine Tags Bolig [PERSON_NAME] © Mapbox © OpenStree…" at bounding box center [692, 328] width 1385 height 657
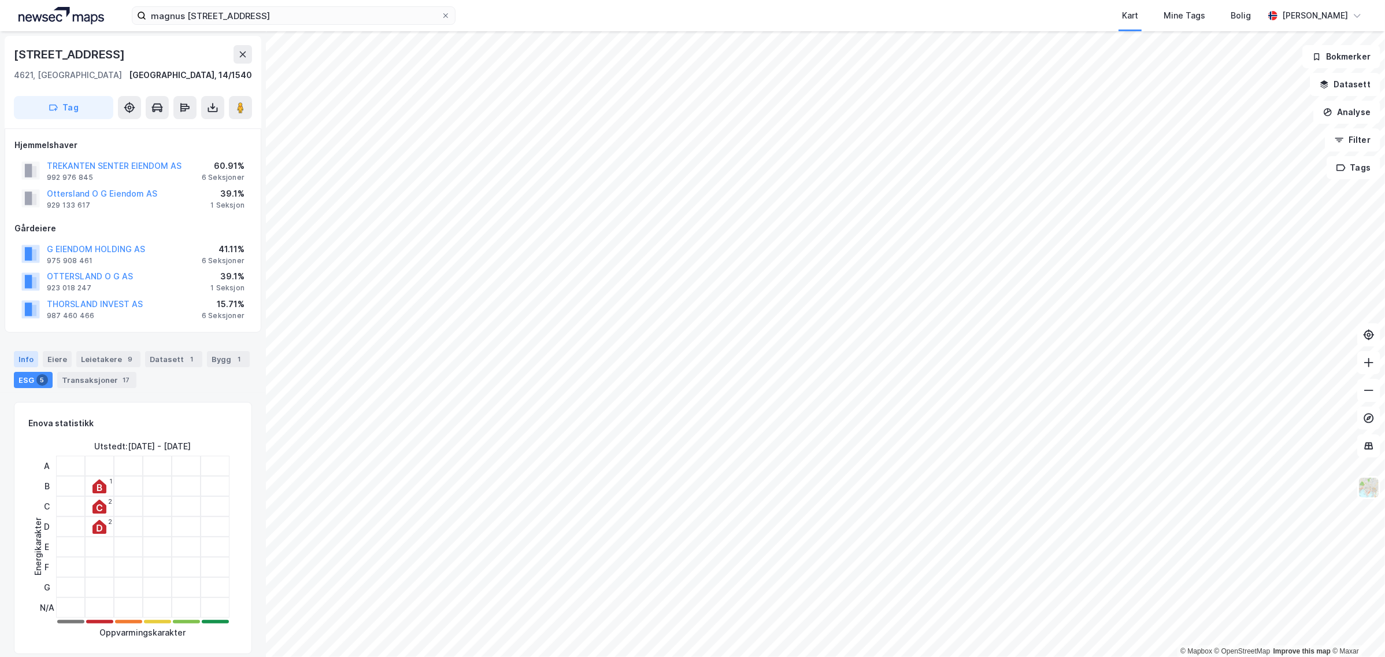
click at [29, 357] on div "Info" at bounding box center [26, 359] width 24 height 16
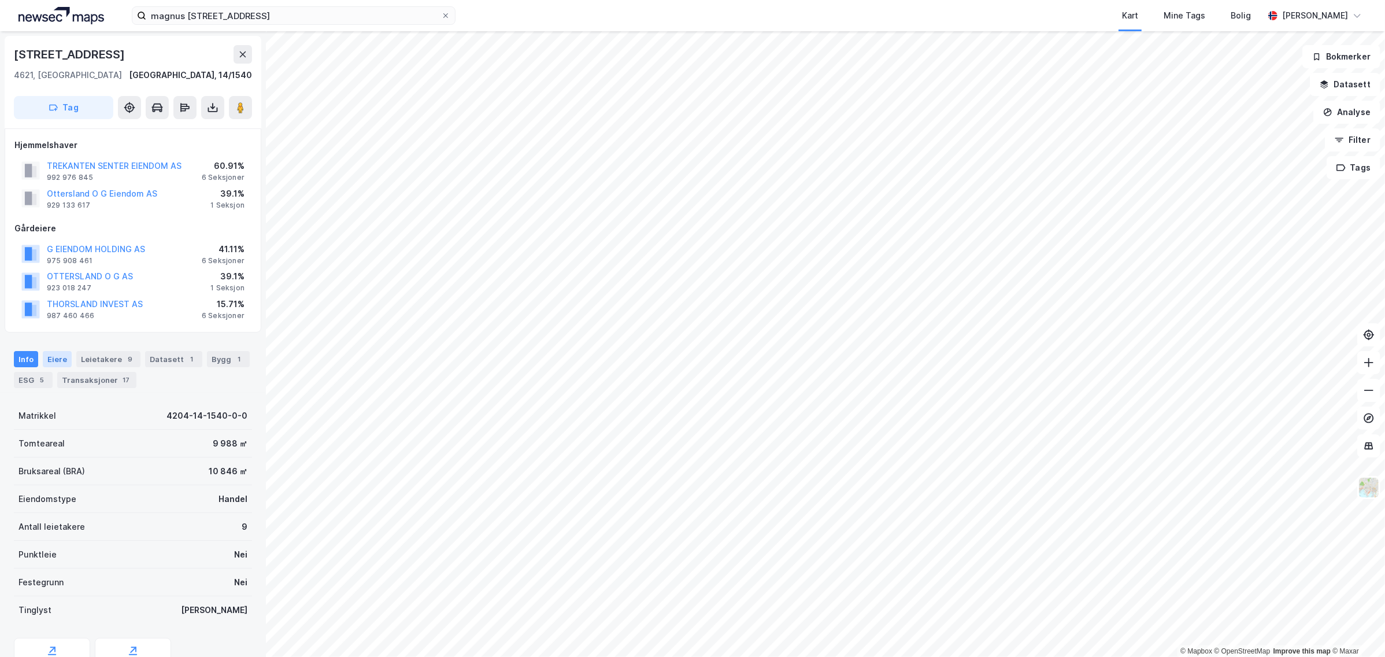
click at [60, 354] on div "Eiere" at bounding box center [57, 359] width 29 height 16
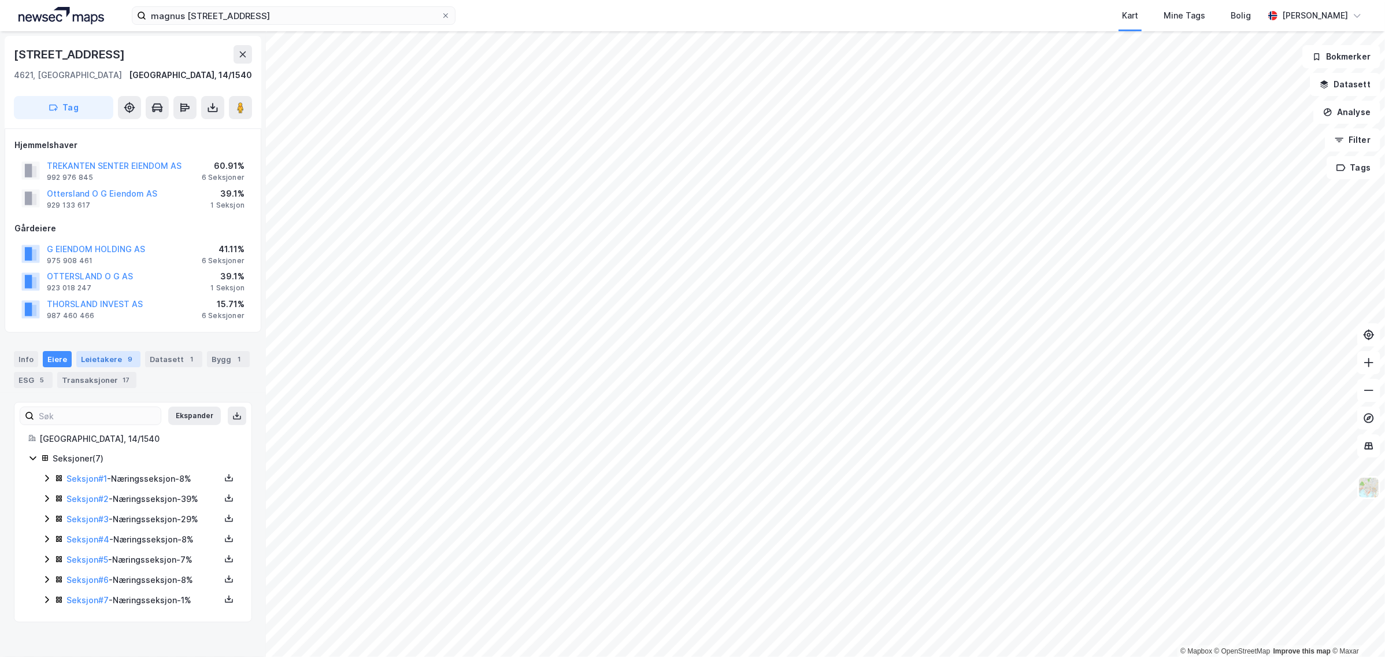
click at [87, 360] on div "Leietakere 9" at bounding box center [108, 359] width 64 height 16
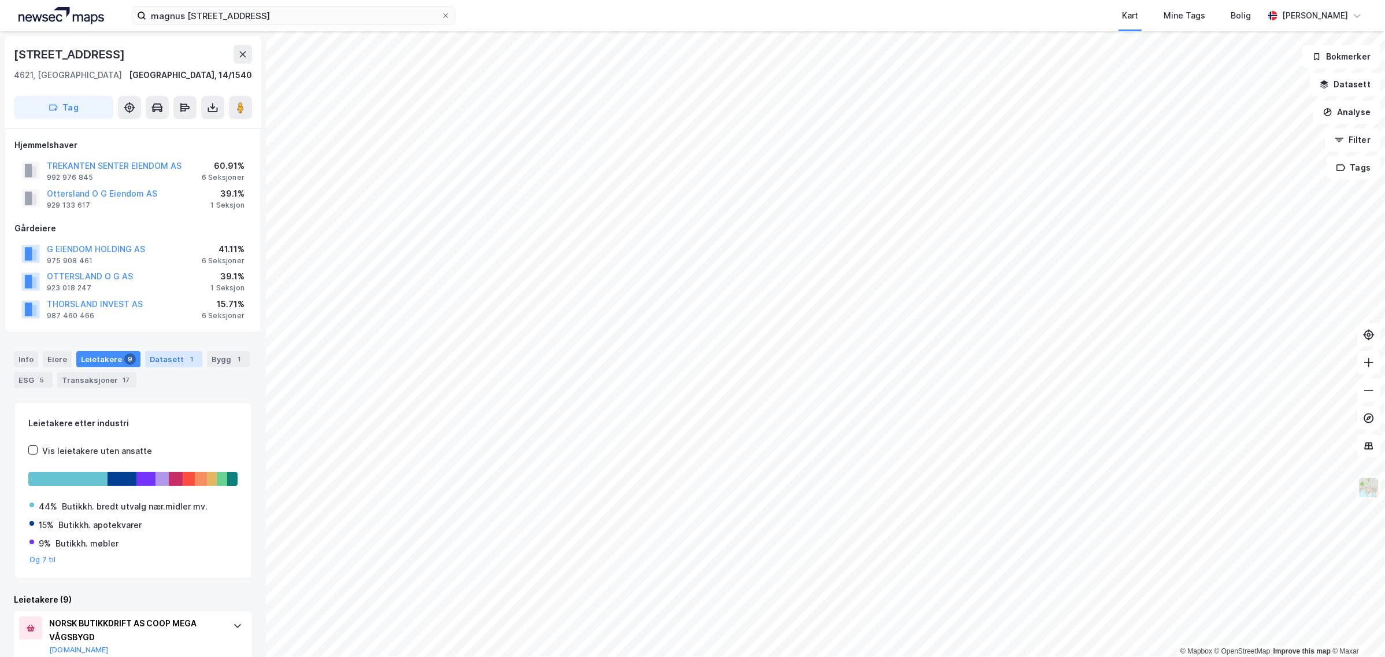
click at [146, 361] on div "Datasett 1" at bounding box center [173, 359] width 57 height 16
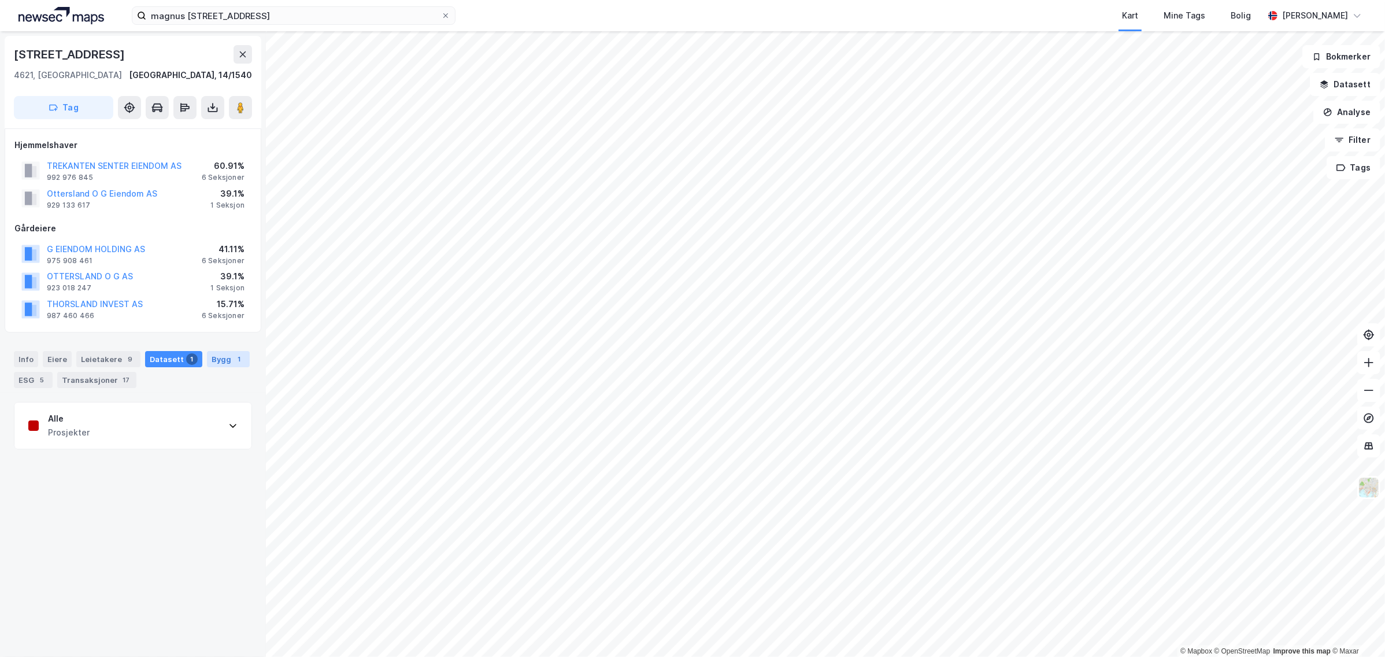
click at [213, 356] on div "Bygg 1" at bounding box center [228, 359] width 43 height 16
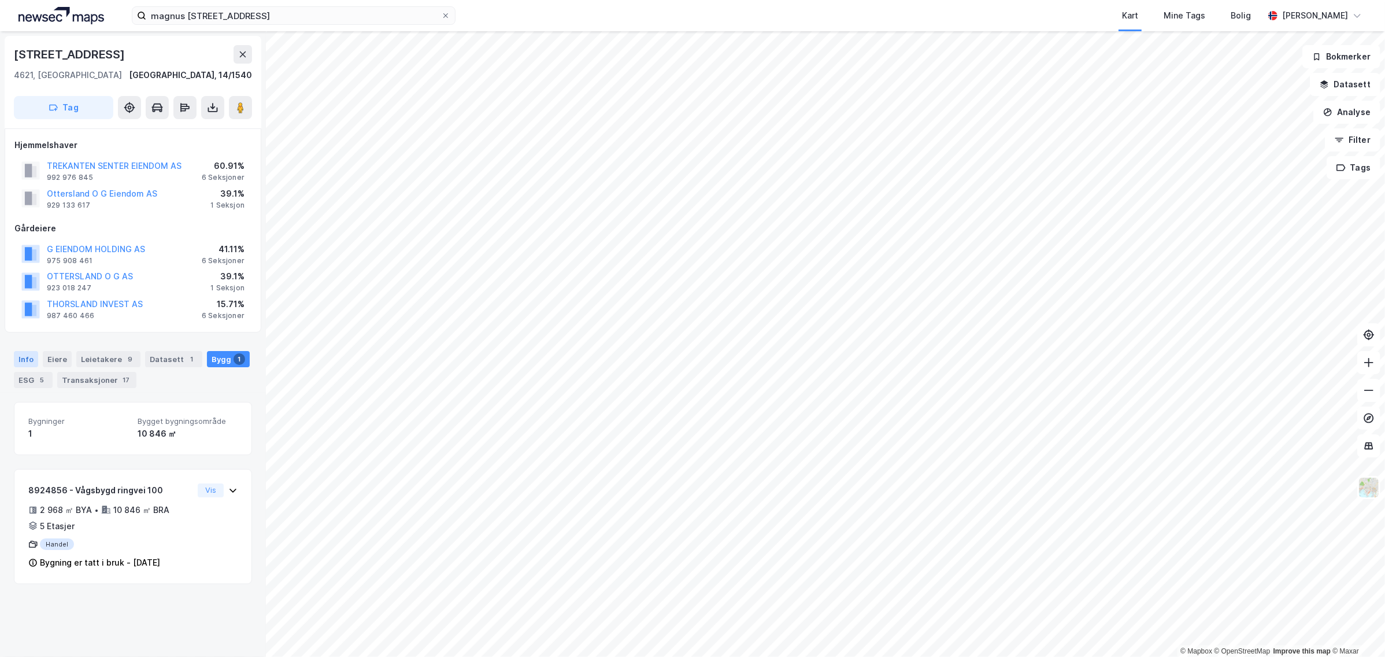
click at [21, 361] on div "Info" at bounding box center [26, 359] width 24 height 16
